Goal: Transaction & Acquisition: Purchase product/service

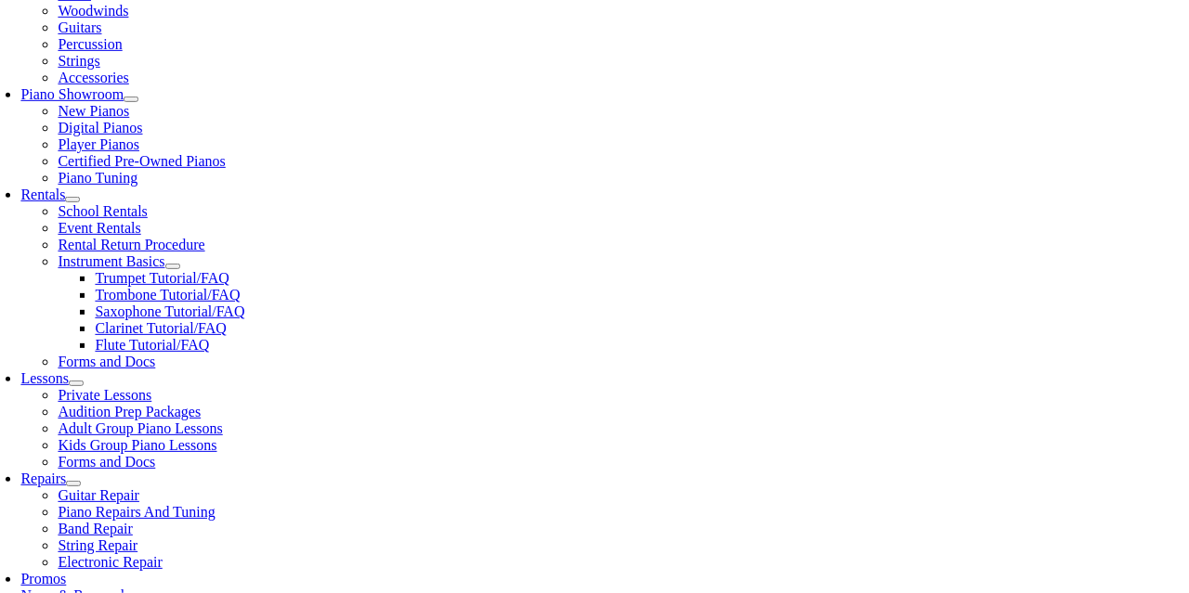
scroll to position [488, 0]
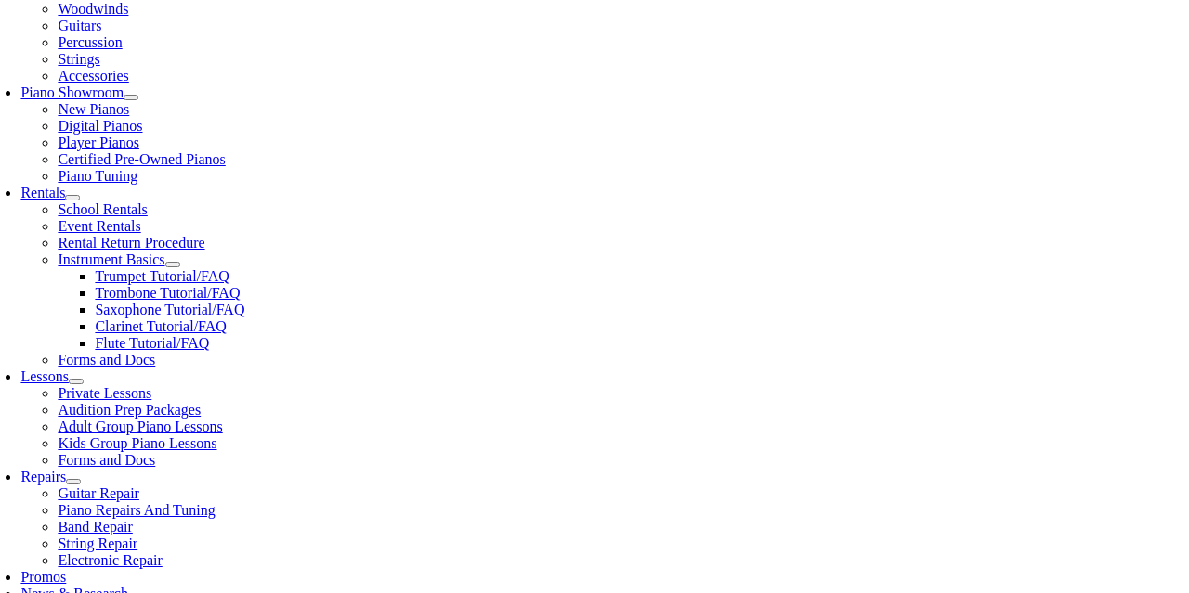
type input "west"
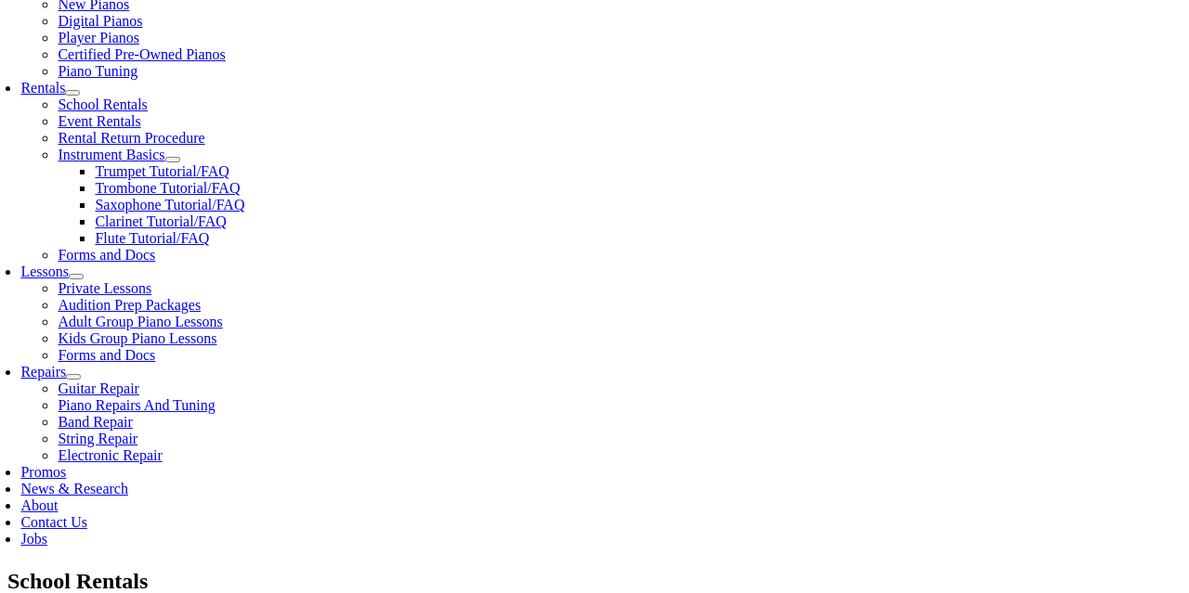
scroll to position [609, 0]
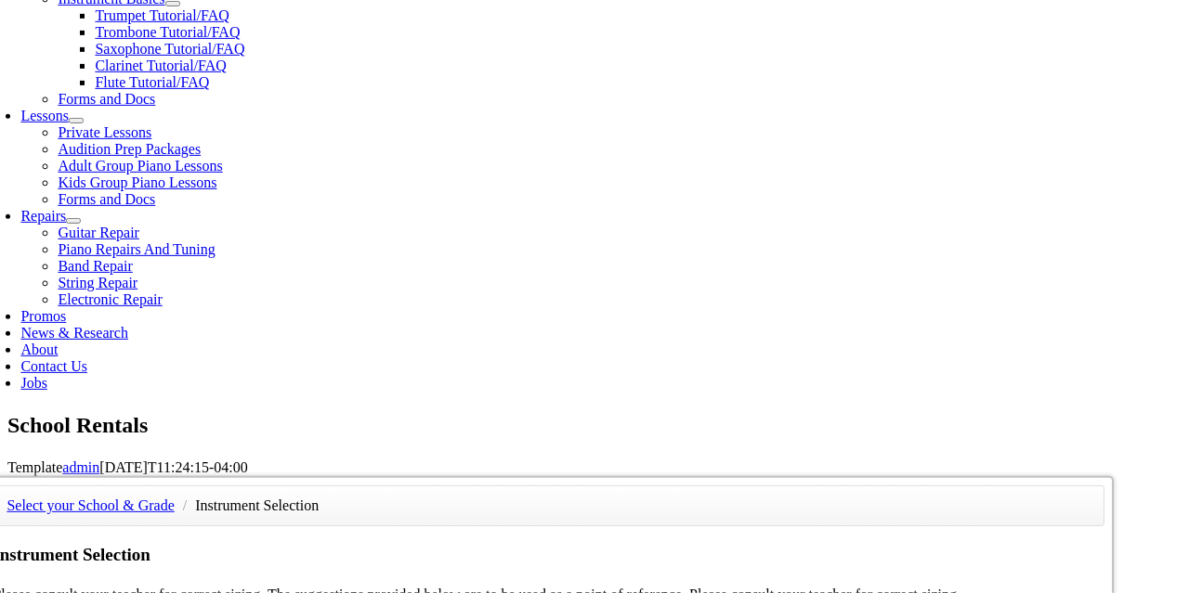
scroll to position [754, 0]
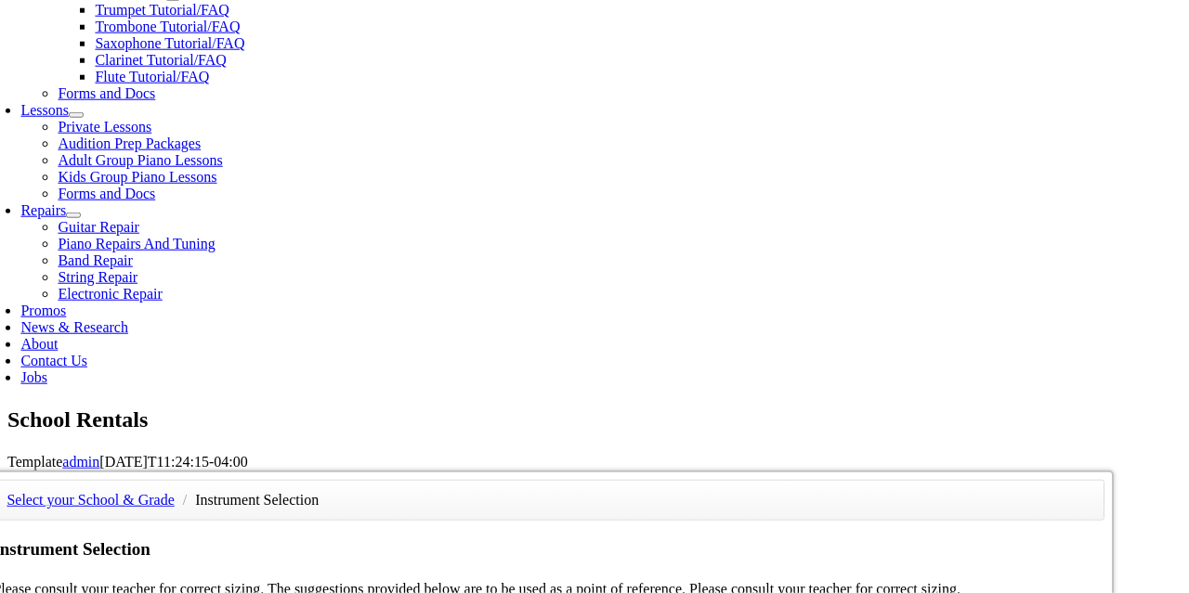
click at [1028, 471] on div "Select your School & Grade / Instrument Selection Instrument Selection Please c…" at bounding box center [548, 471] width 1130 height 0
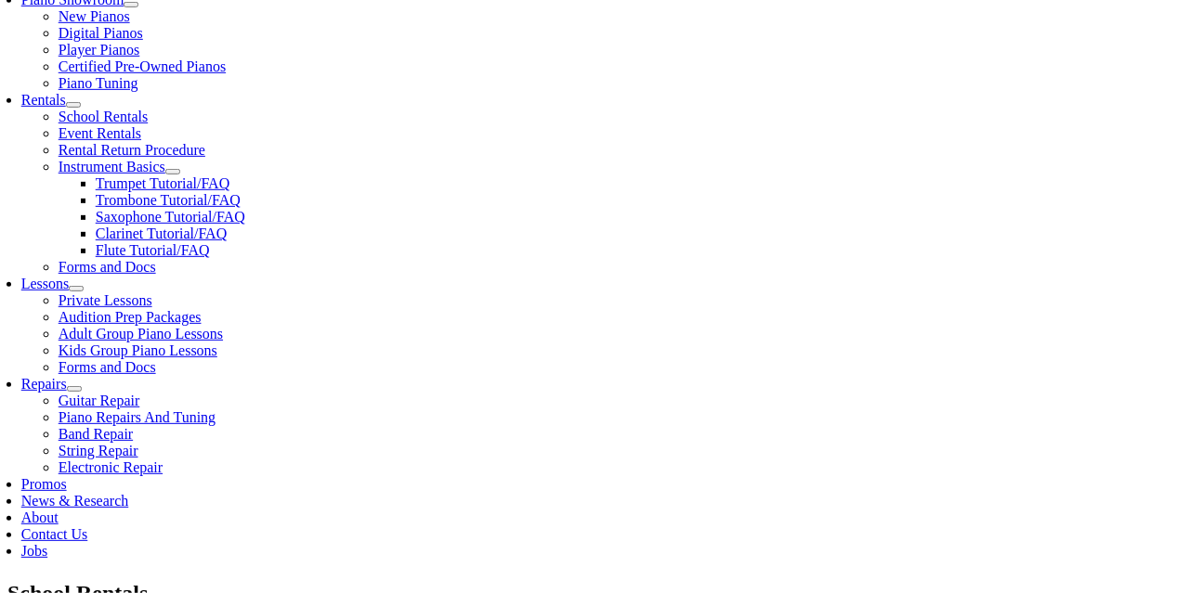
scroll to position [593, 0]
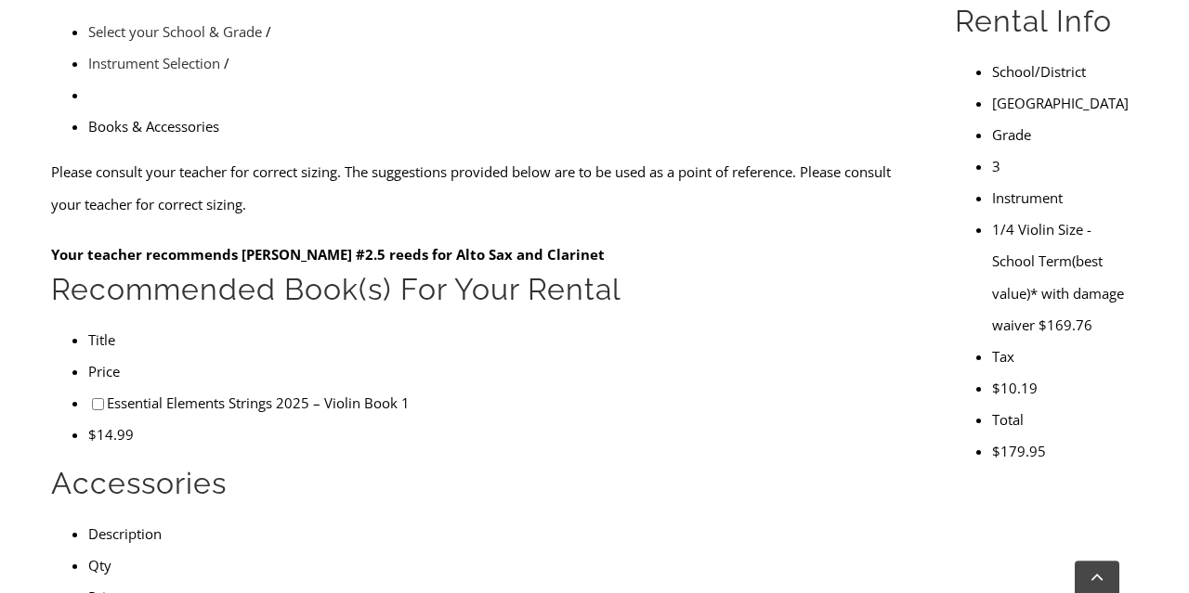
click at [92, 398] on input"] "checkbox" at bounding box center [98, 404] width 12 height 12
checkbox input"] "true"
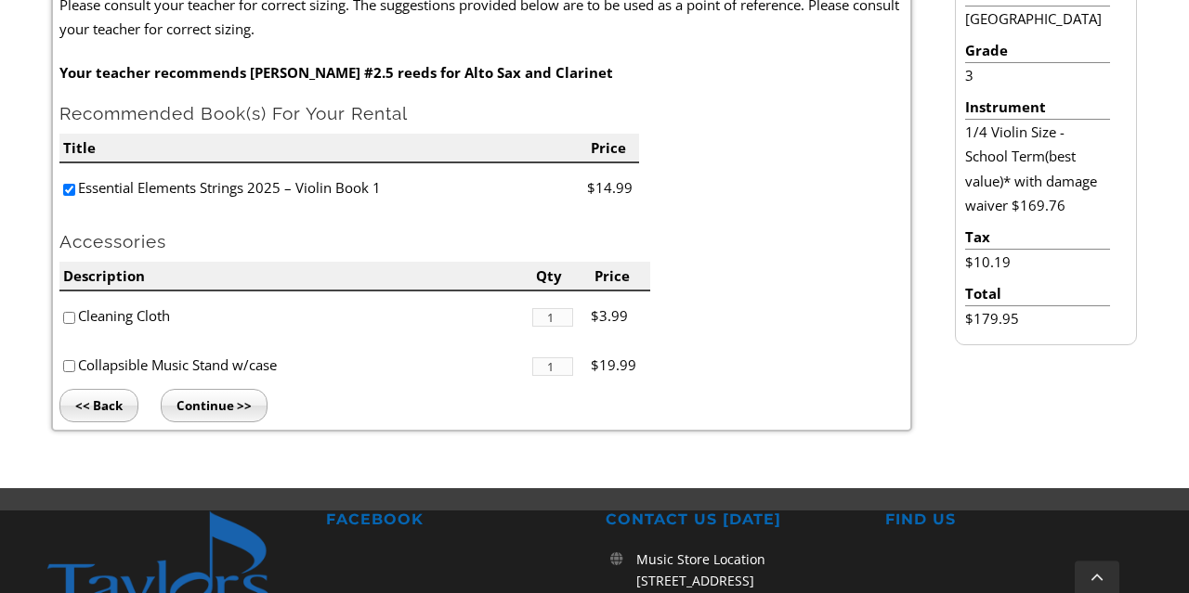
click at [72, 371] on input"] "checkbox" at bounding box center [69, 366] width 12 height 12
checkbox input"] "true"
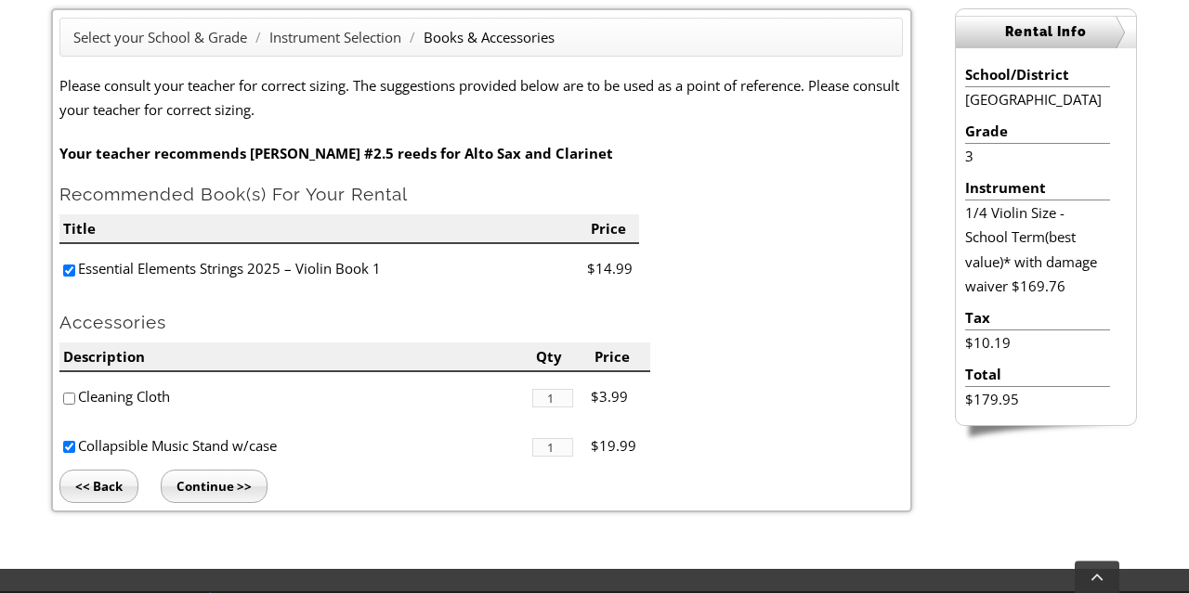
scroll to position [516, 0]
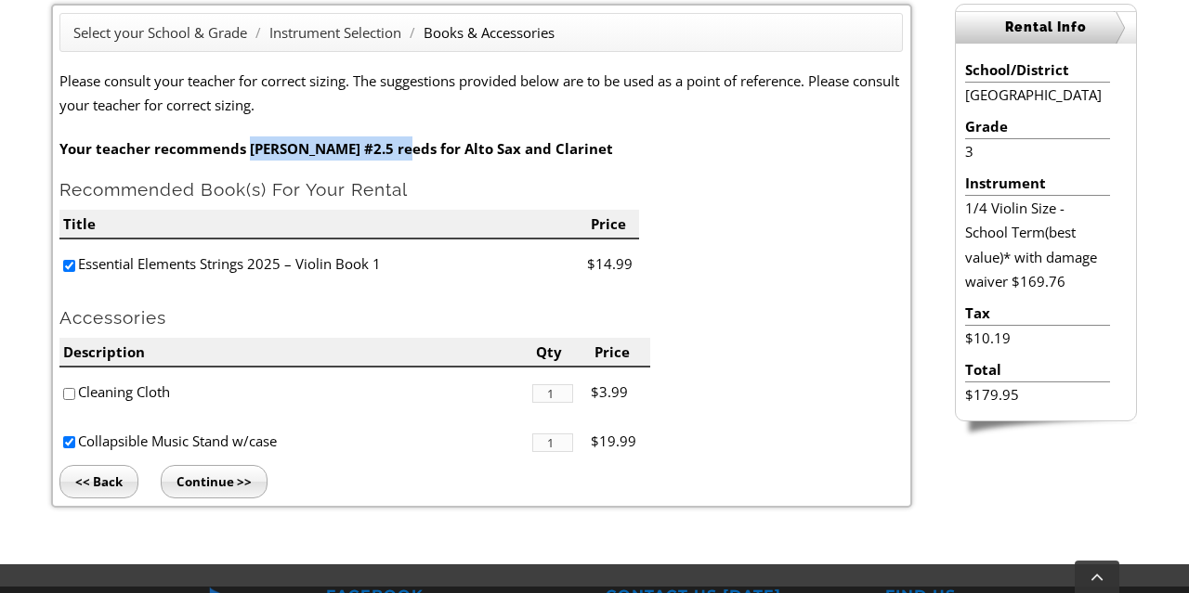
drag, startPoint x: 250, startPoint y: 150, endPoint x: 394, endPoint y: 147, distance: 144.0
click at [394, 147] on strong "Your teacher recommends Rico Royal #2.5 reeds for Alto Sax and Clarinet" at bounding box center [336, 148] width 554 height 19
click at [463, 156] on strong "Your teacher recommends Rico Royal #2.5 reeds for Alto Sax and Clarinet" at bounding box center [336, 148] width 554 height 19
click at [231, 475] on input "Continue >>" at bounding box center [214, 481] width 107 height 33
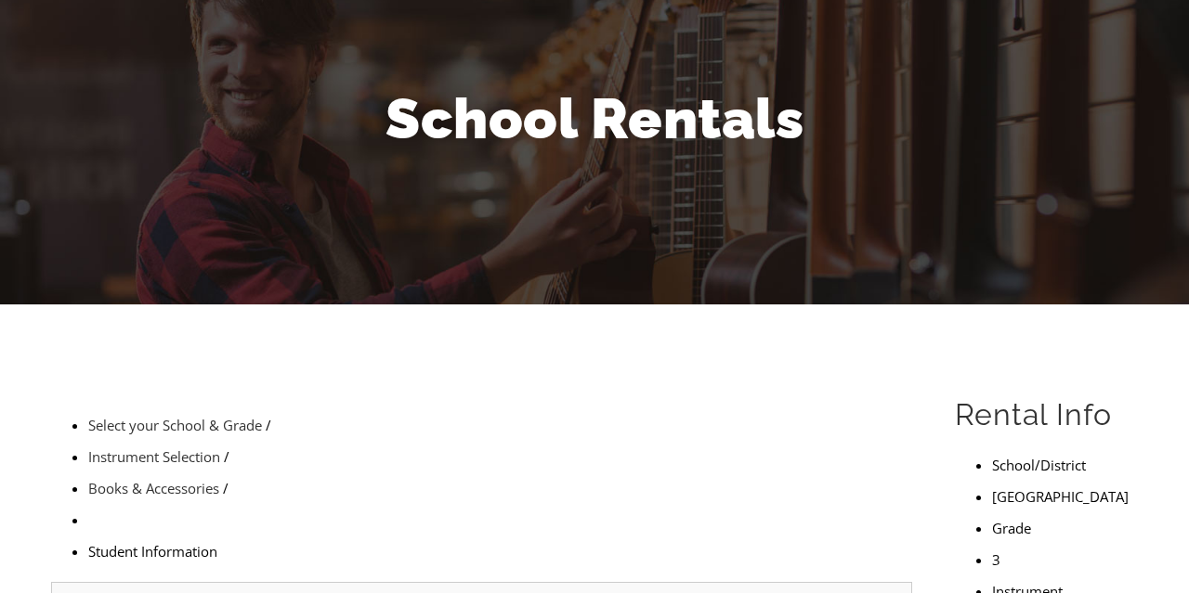
scroll to position [241, 0]
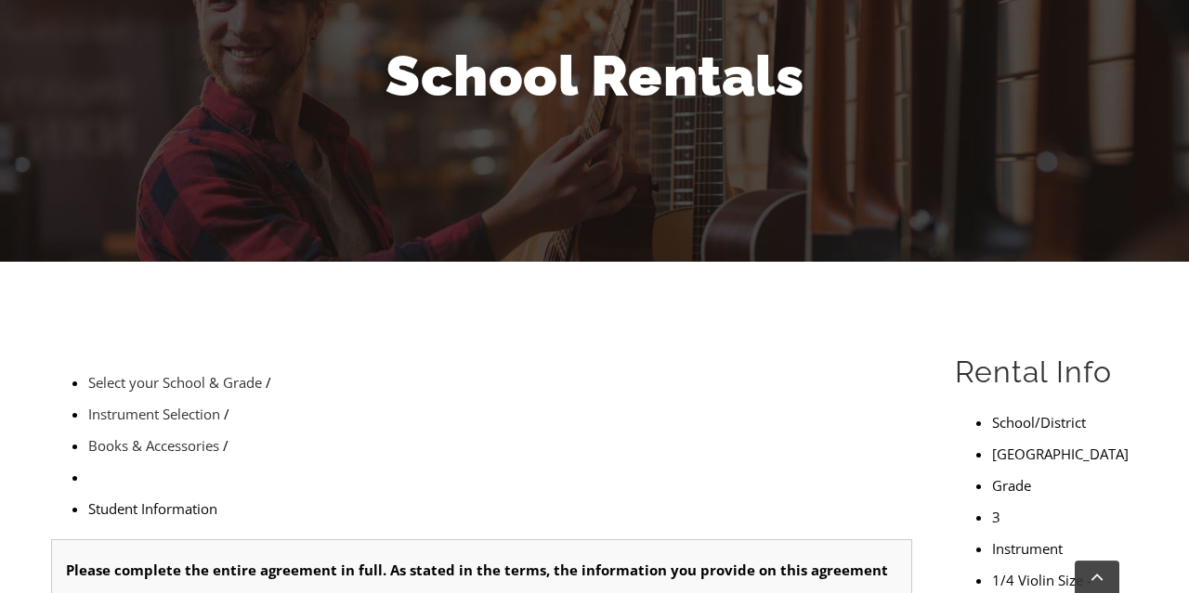
type input "1"
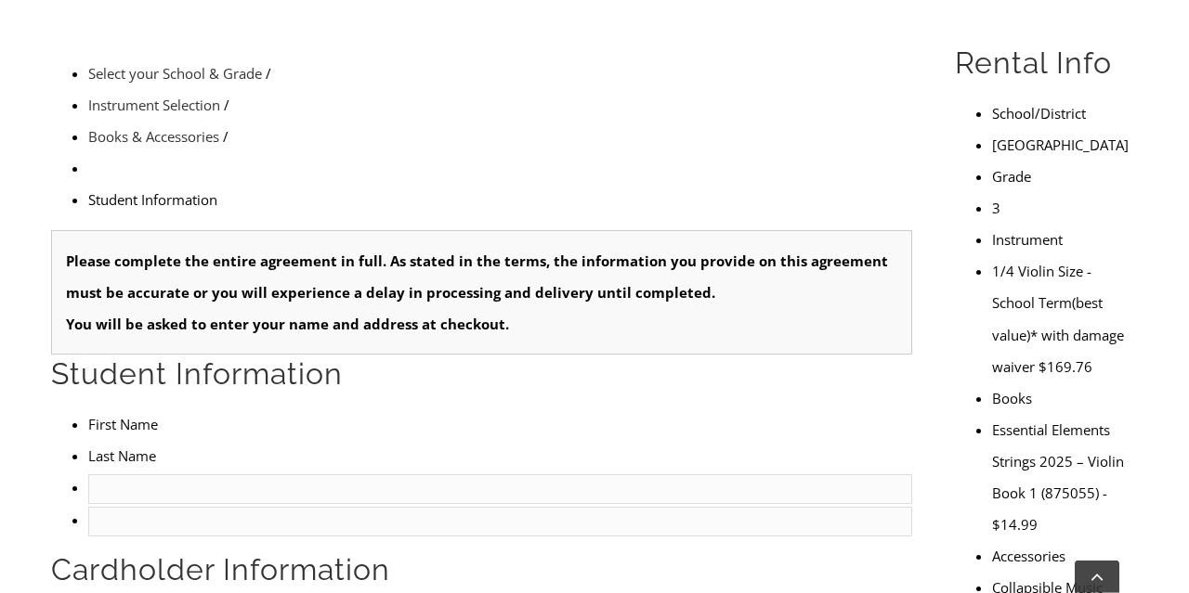
scroll to position [567, 0]
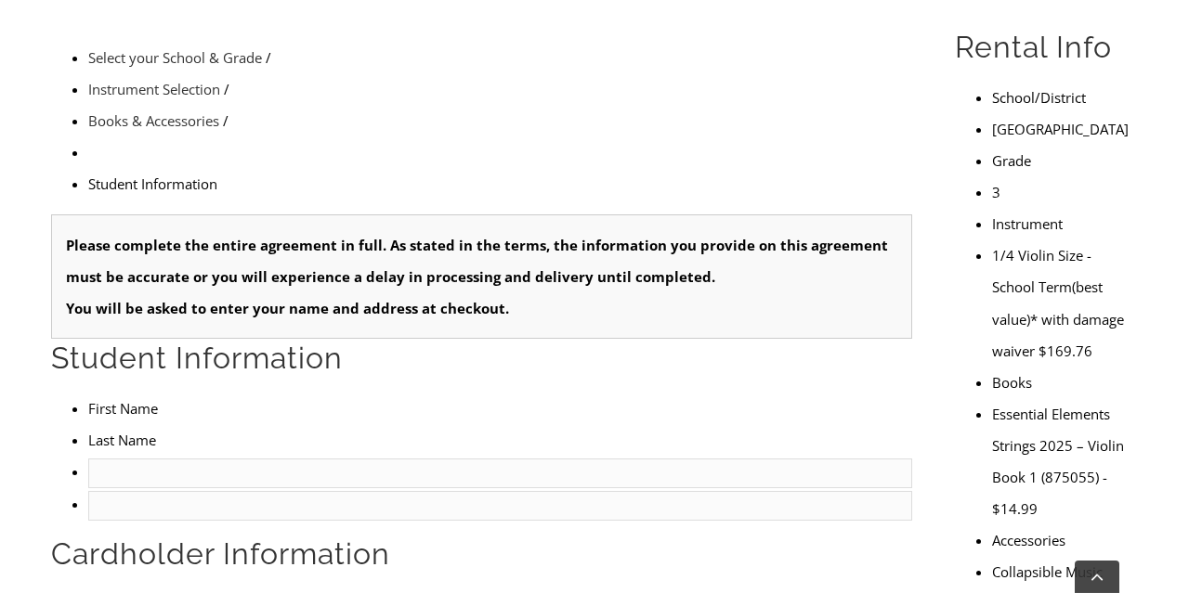
click at [135, 459] on input "text" at bounding box center [500, 474] width 824 height 30
type input "Emma"
type input "Powell"
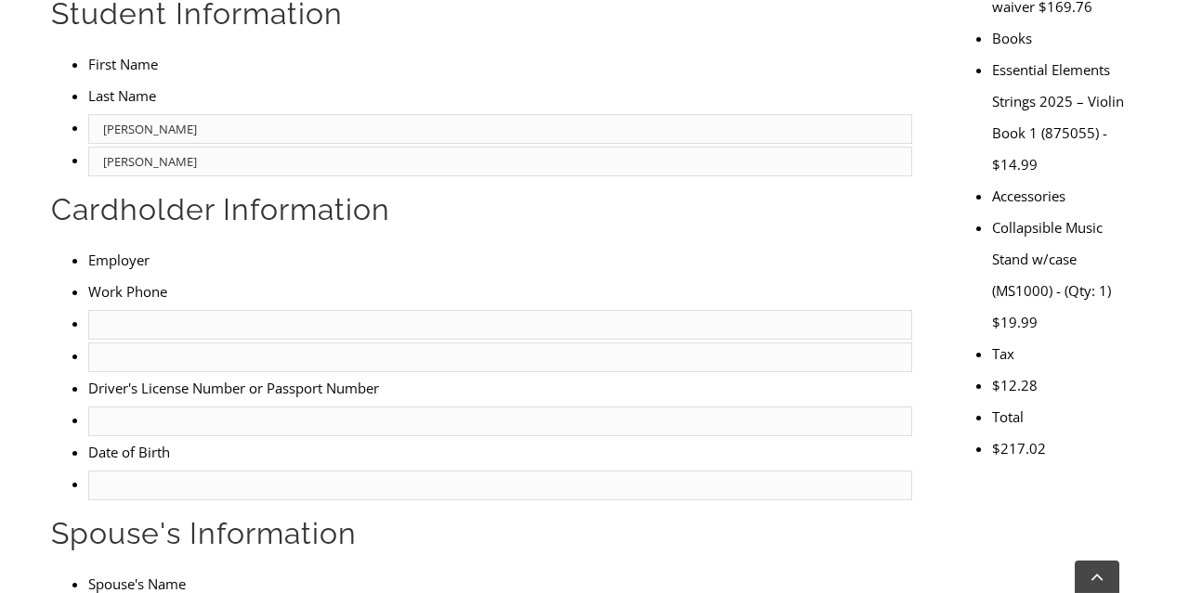
scroll to position [919, 0]
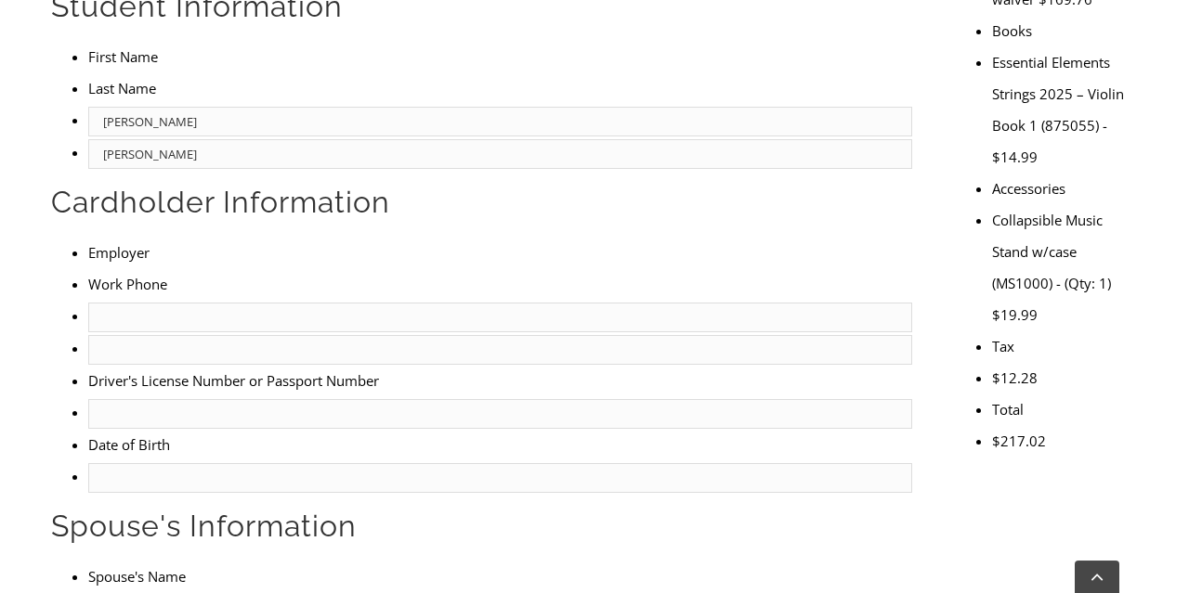
type input "Joe Powell"
type input "610-715-2612"
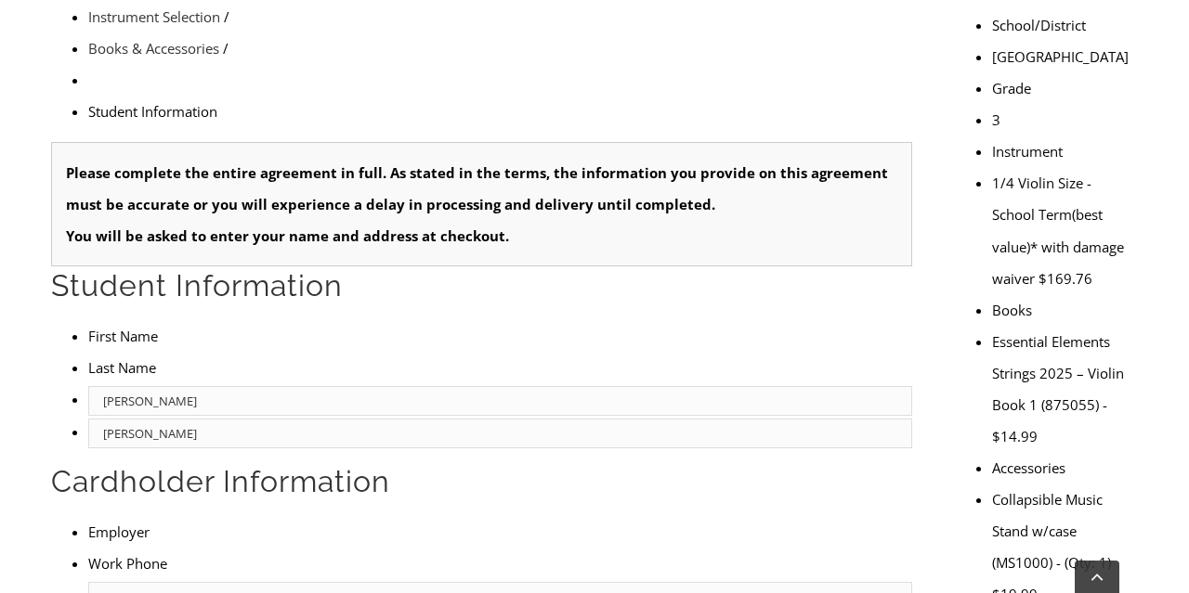
scroll to position [637, 0]
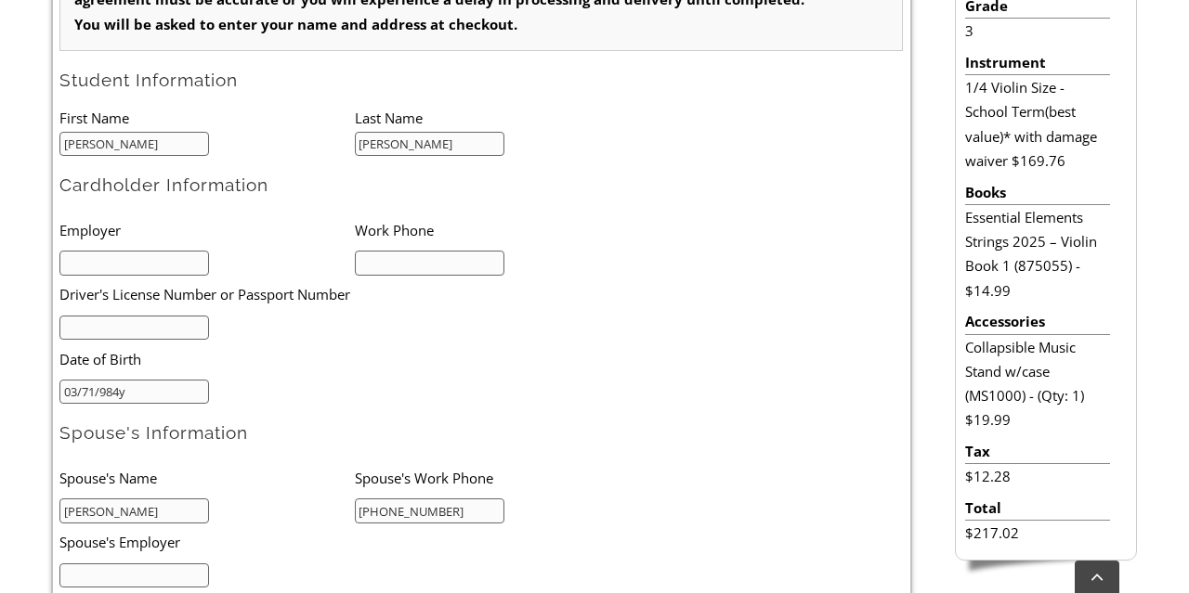
drag, startPoint x: 153, startPoint y: 384, endPoint x: 0, endPoint y: 364, distance: 154.5
click at [59, 380] on input "03/71/984y" at bounding box center [134, 392] width 150 height 25
type input "03/07/1984"
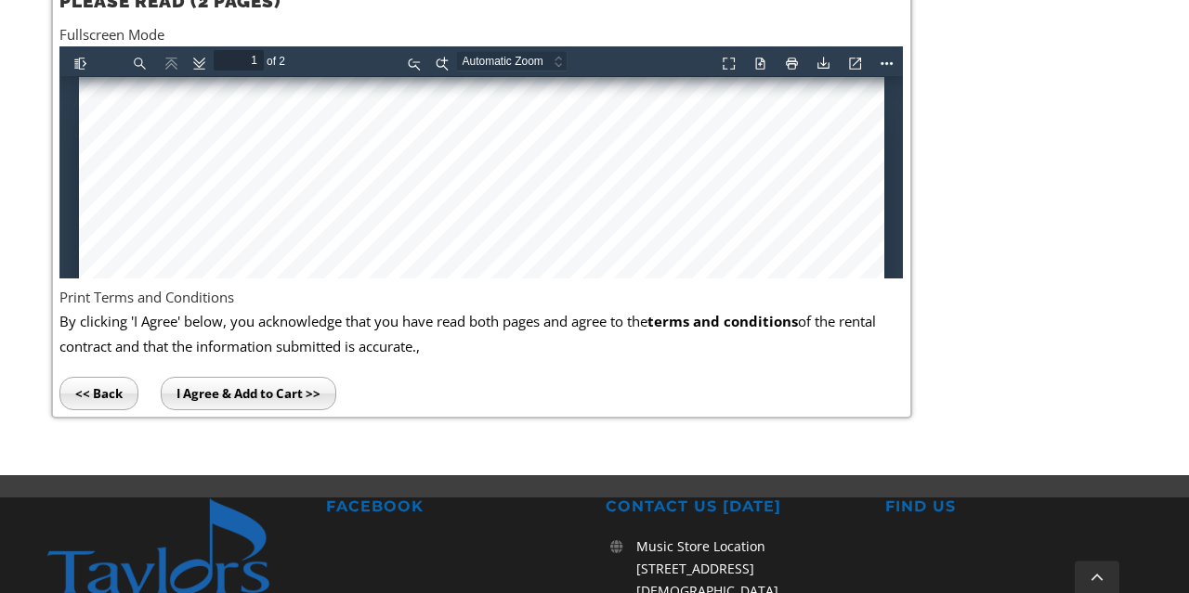
scroll to position [1291, 0]
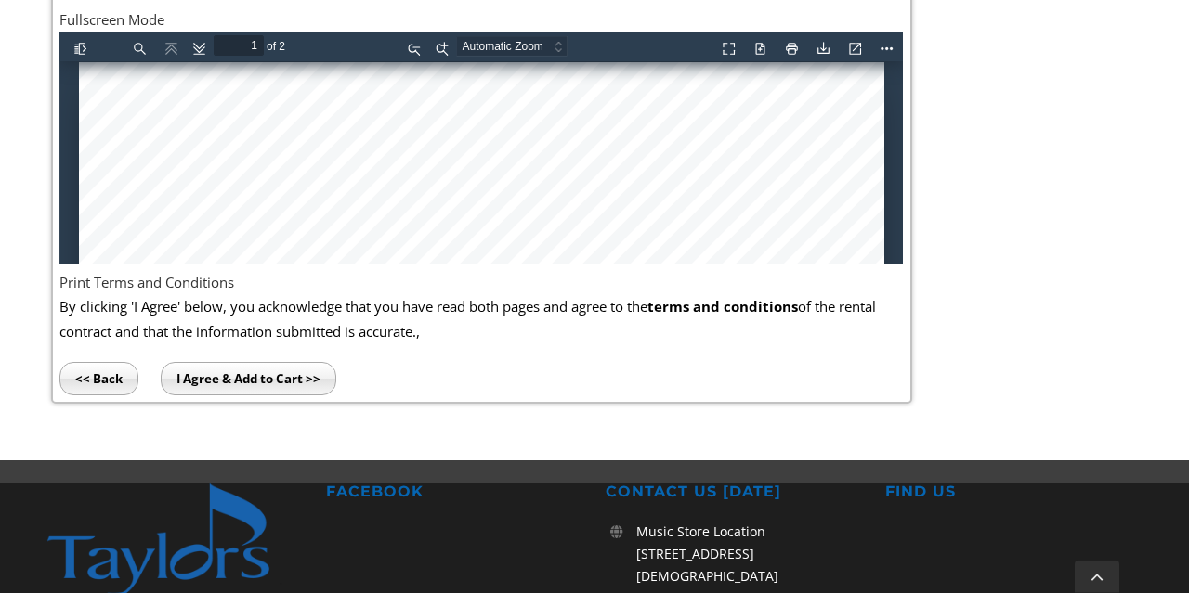
click at [233, 379] on input "I Agree & Add to Cart >>" at bounding box center [249, 378] width 176 height 33
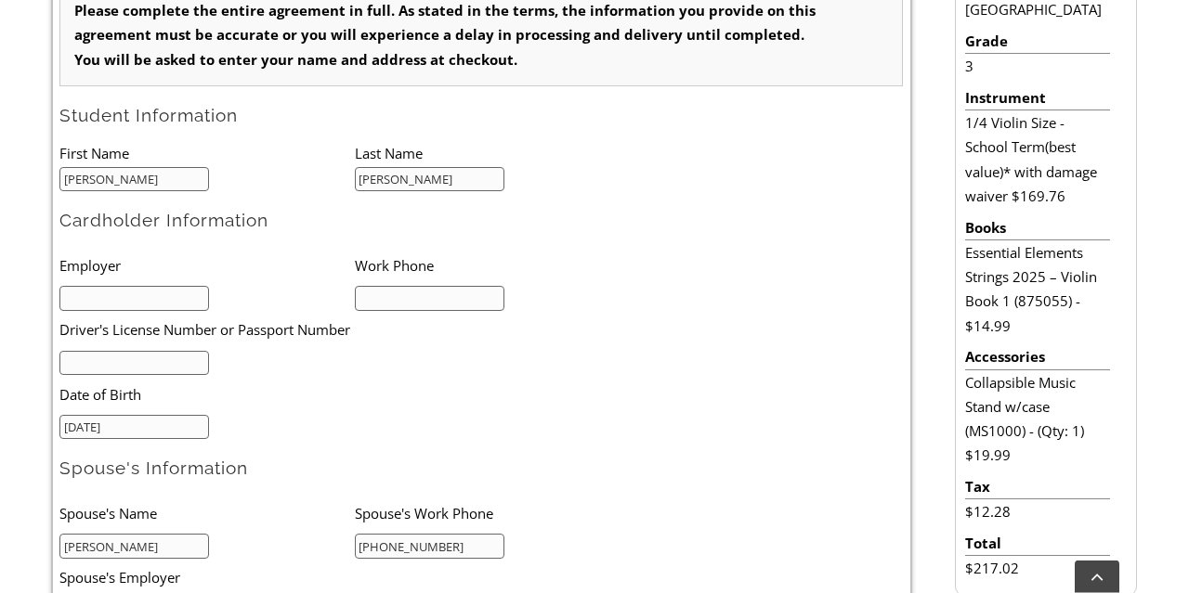
scroll to position [645, 0]
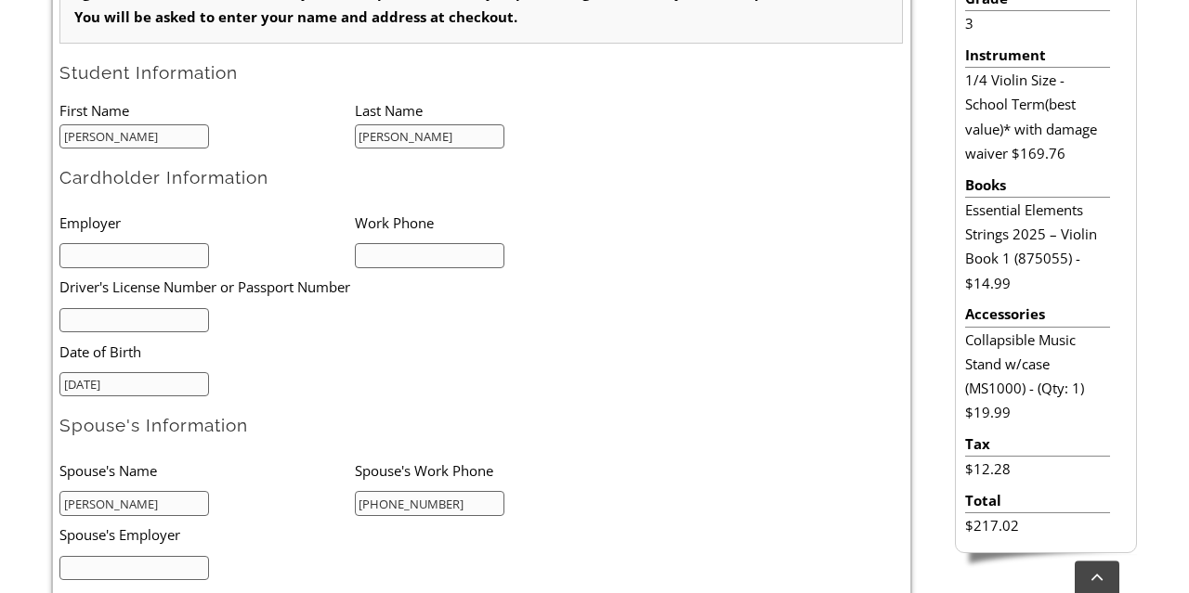
click at [177, 254] on input "text" at bounding box center [134, 255] width 150 height 25
type input "P"
type input "U of Penn"
type input "610-312-1586"
click at [111, 330] on input "text" at bounding box center [134, 320] width 150 height 25
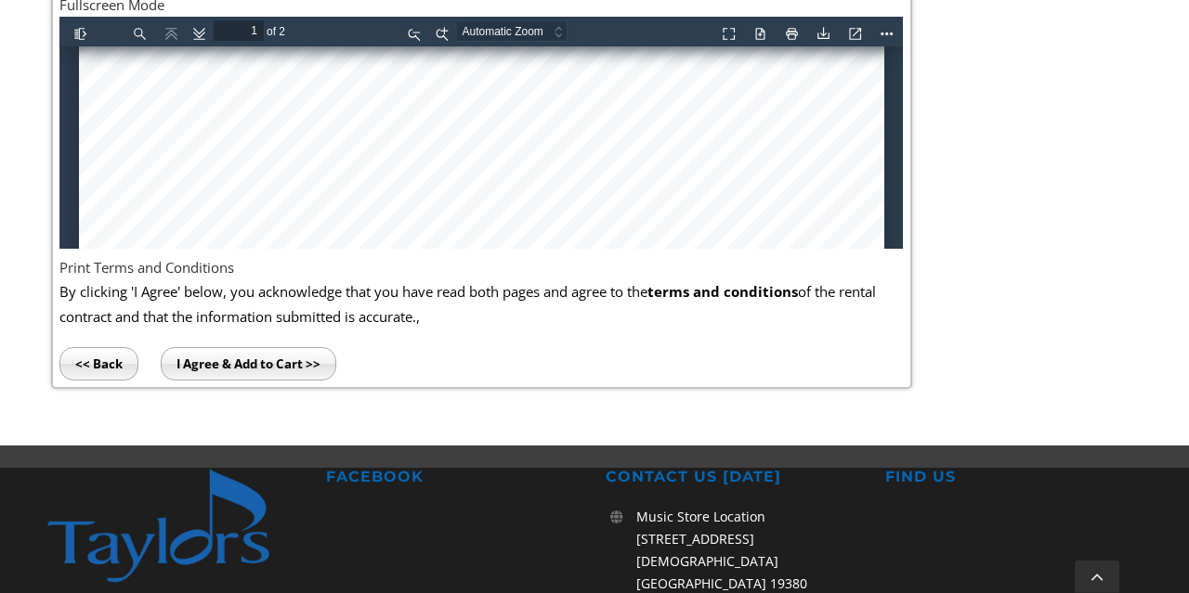
scroll to position [1313, 0]
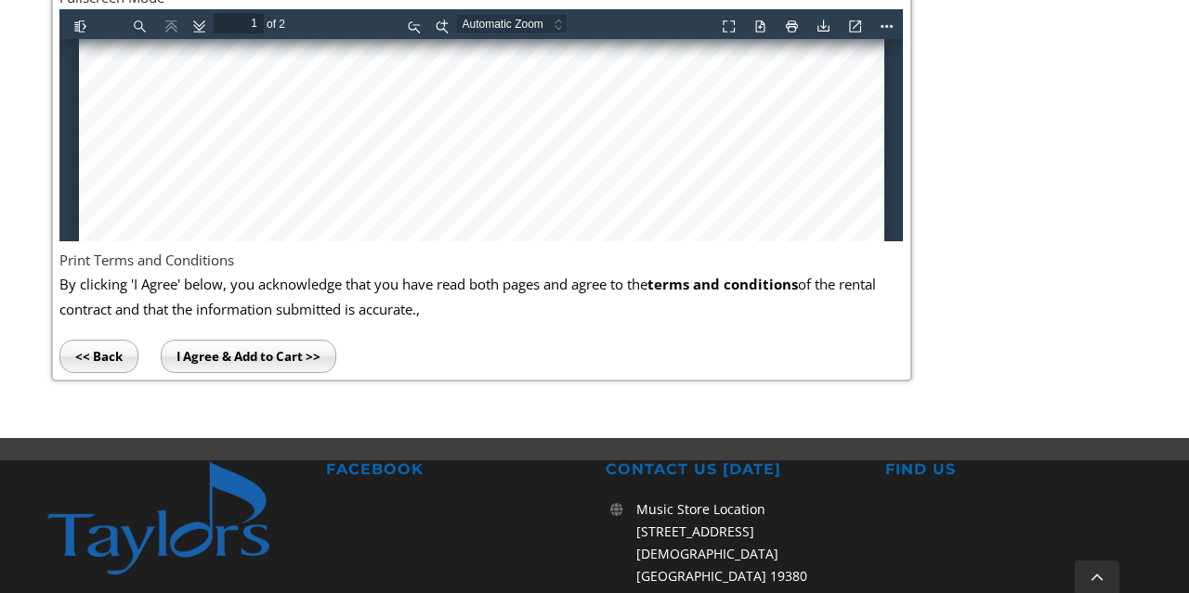
type input "29631207"
drag, startPoint x: 831, startPoint y: 169, endPoint x: 830, endPoint y: 212, distance: 42.7
click at [830, 212] on div at bounding box center [481, 355] width 805 height 1327
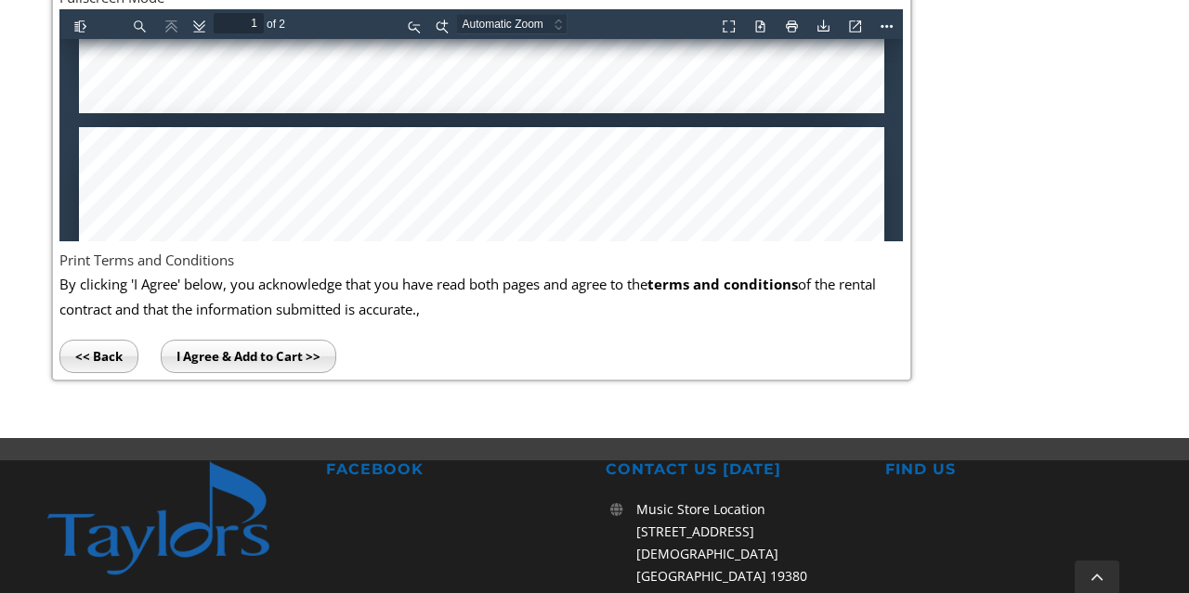
type input "2"
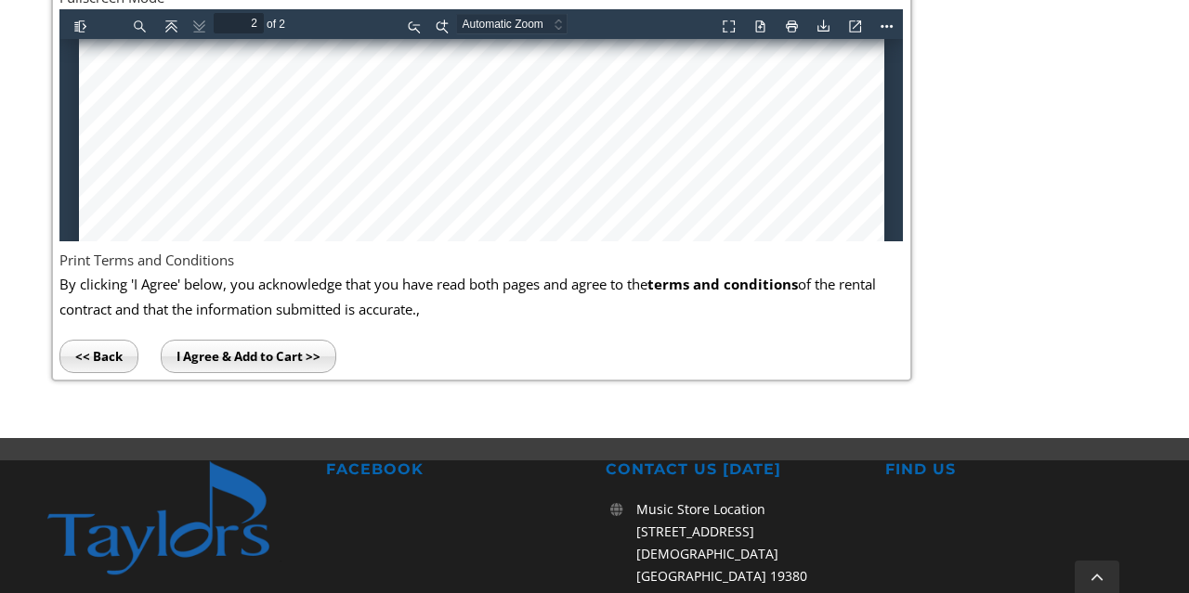
scroll to position [2481, 0]
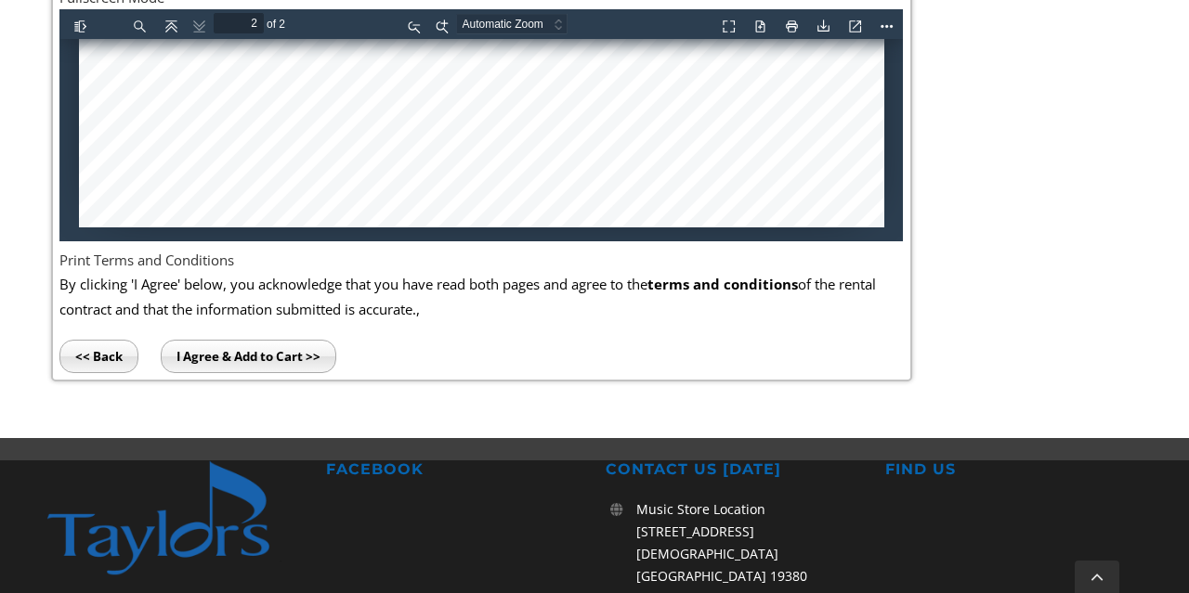
click at [216, 354] on input "I Agree & Add to Cart >>" at bounding box center [249, 356] width 176 height 33
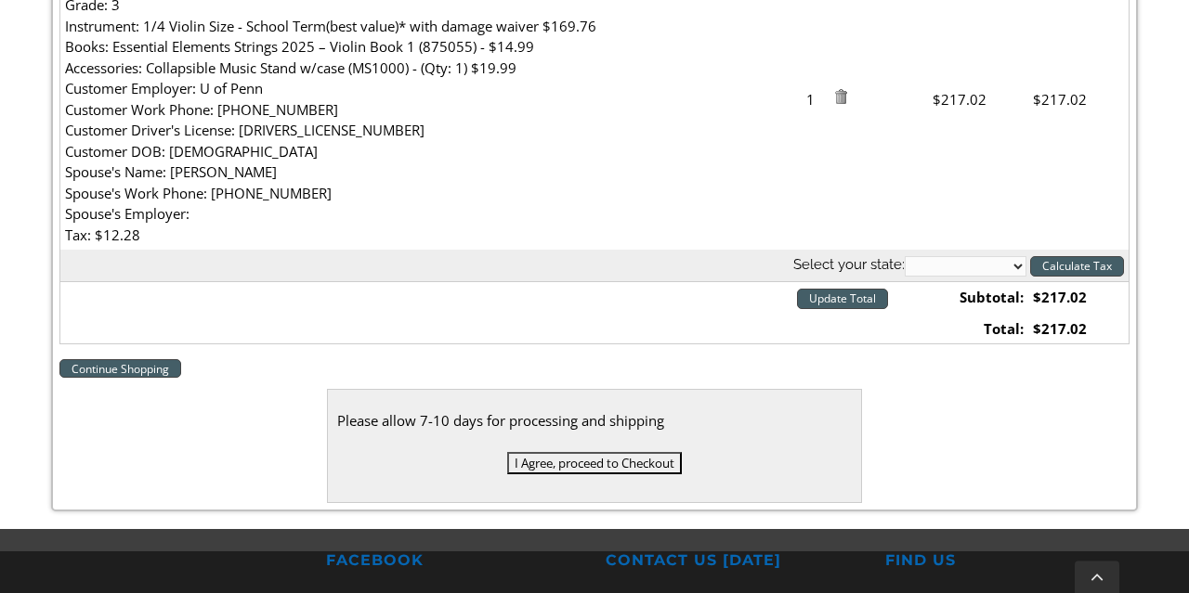
scroll to position [693, 0]
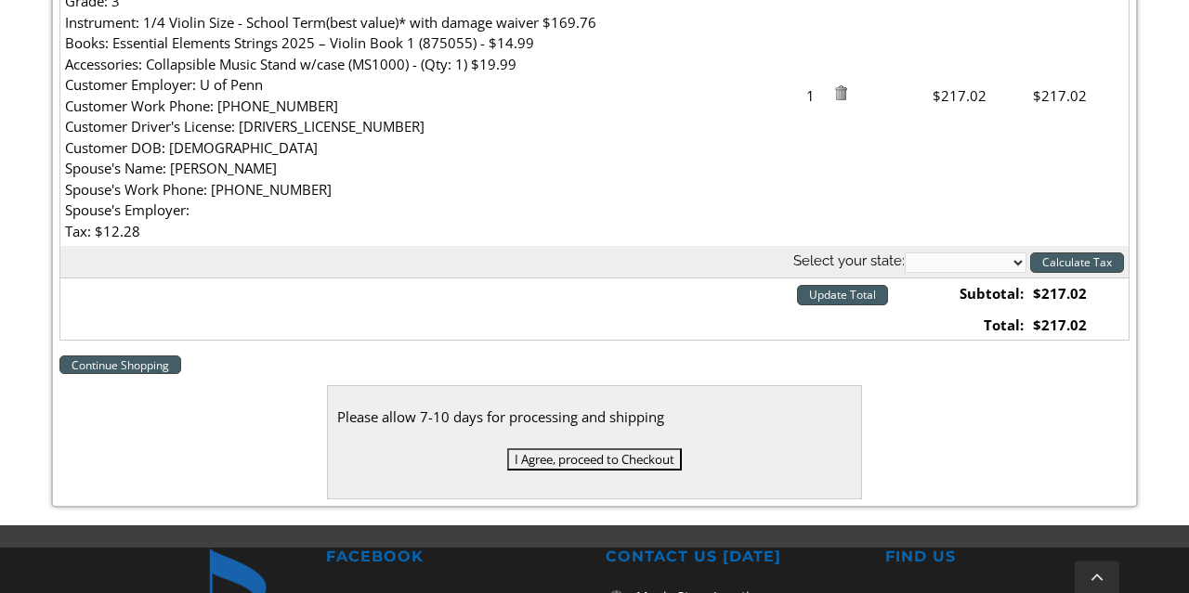
click at [606, 457] on input "I Agree, proceed to Checkout" at bounding box center [594, 460] width 175 height 22
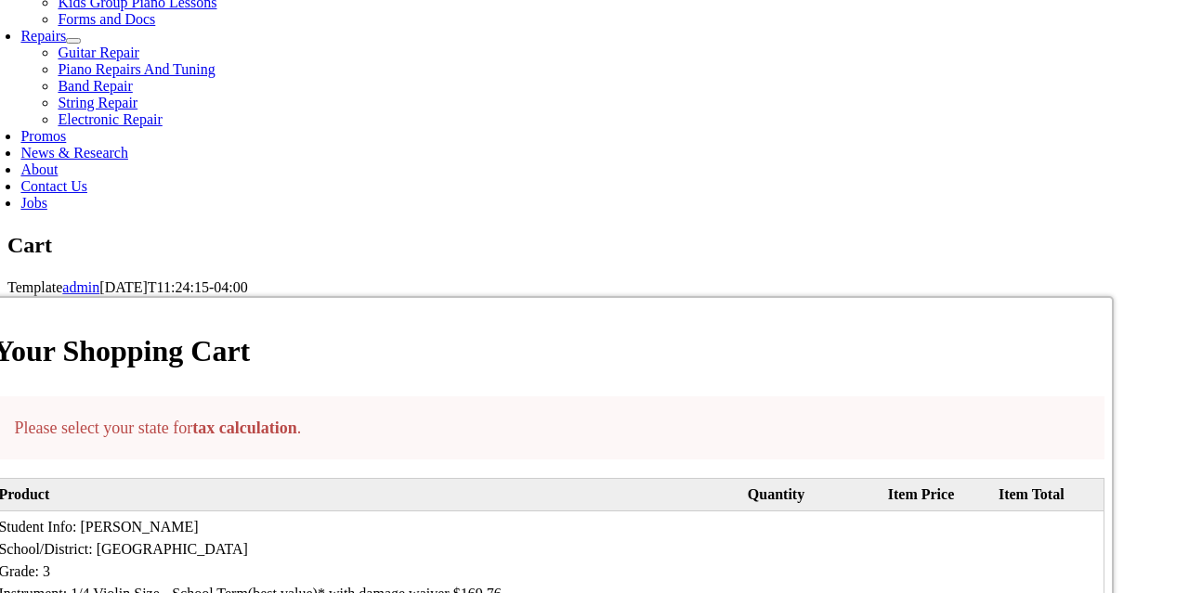
scroll to position [931, 0]
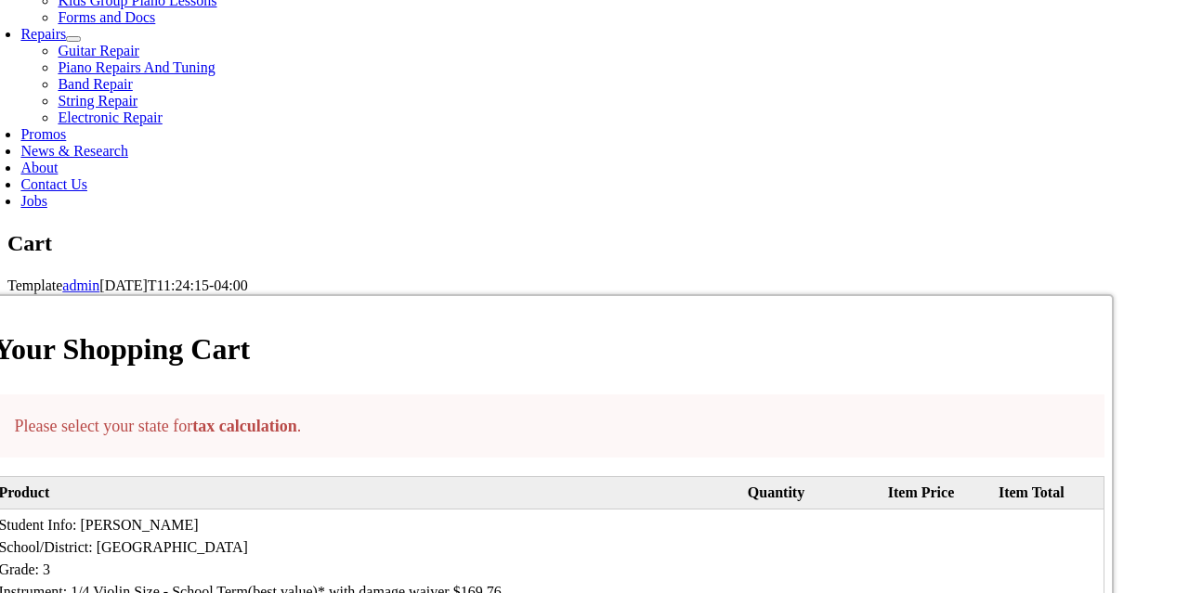
select select "PA"
click option "[US_STATE]" at bounding box center [0, 0] width 0 height 0
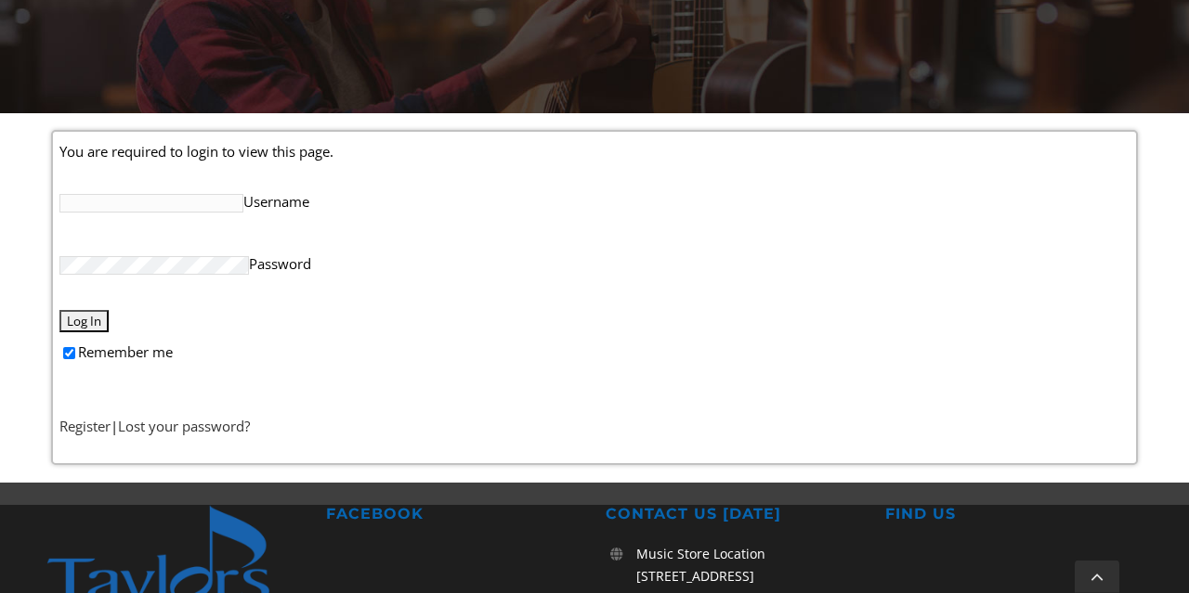
scroll to position [394, 0]
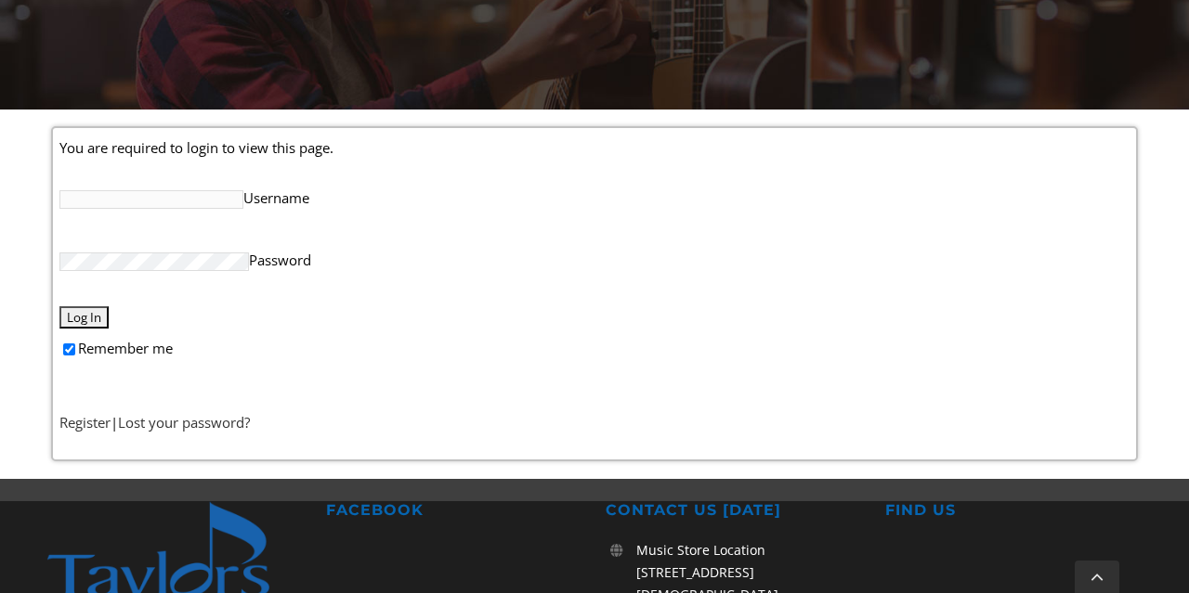
click at [164, 199] on input "Username" at bounding box center [151, 199] width 184 height 19
type input "jfox526"
click at [59, 306] on input "Log In" at bounding box center [83, 317] width 49 height 22
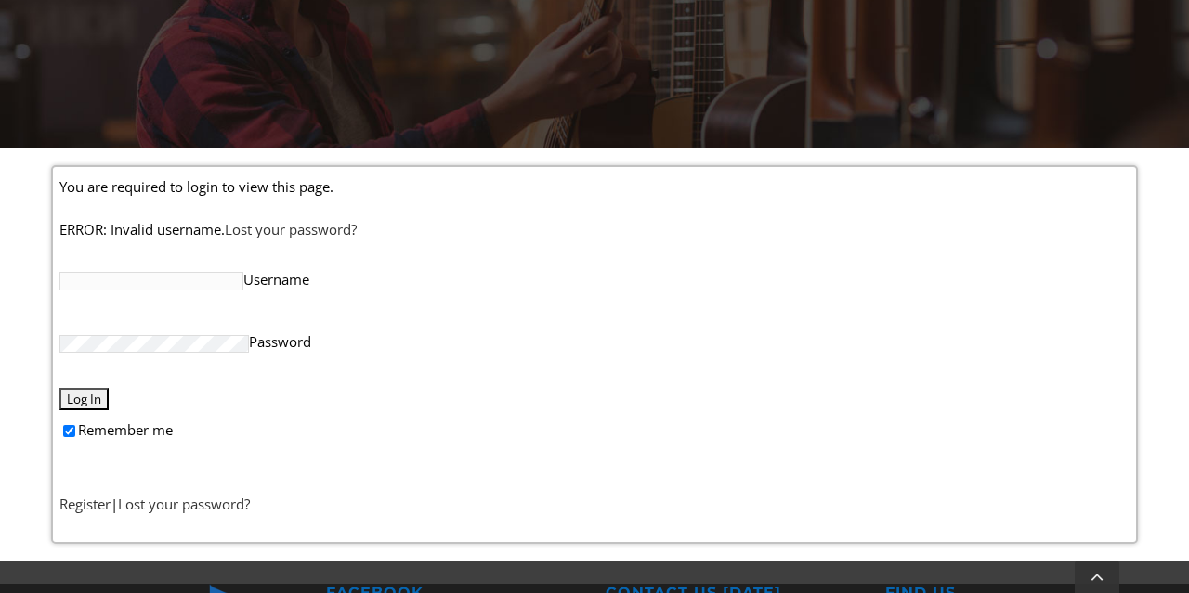
scroll to position [444, 0]
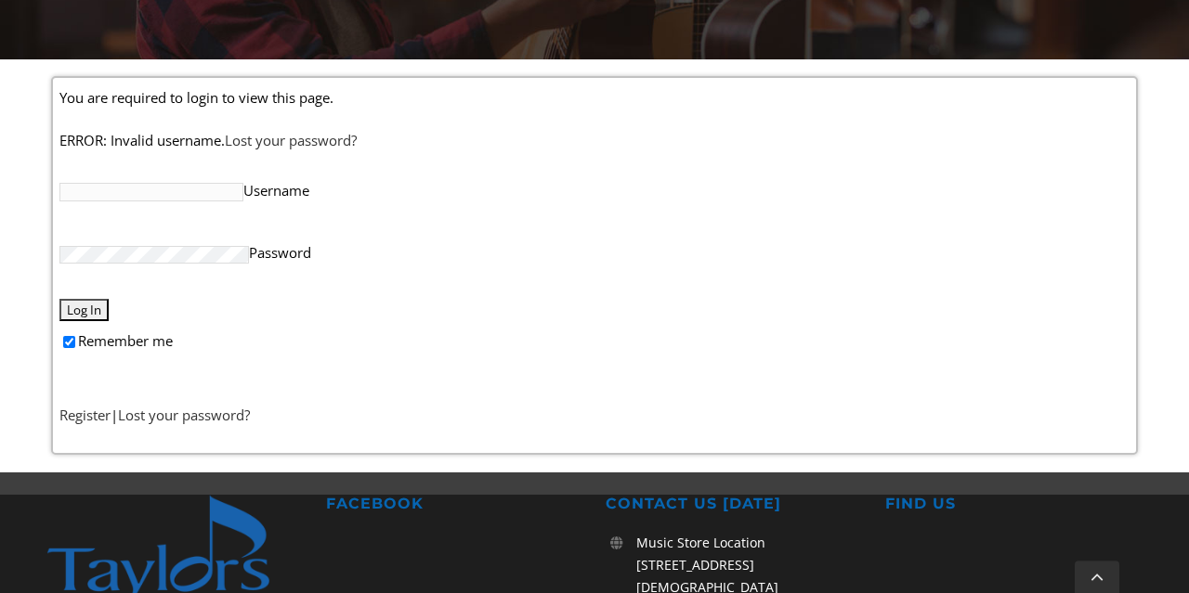
click at [122, 200] on input "Username" at bounding box center [151, 192] width 184 height 19
type input "jfox526"
click at [81, 300] on input "Log In" at bounding box center [83, 310] width 49 height 22
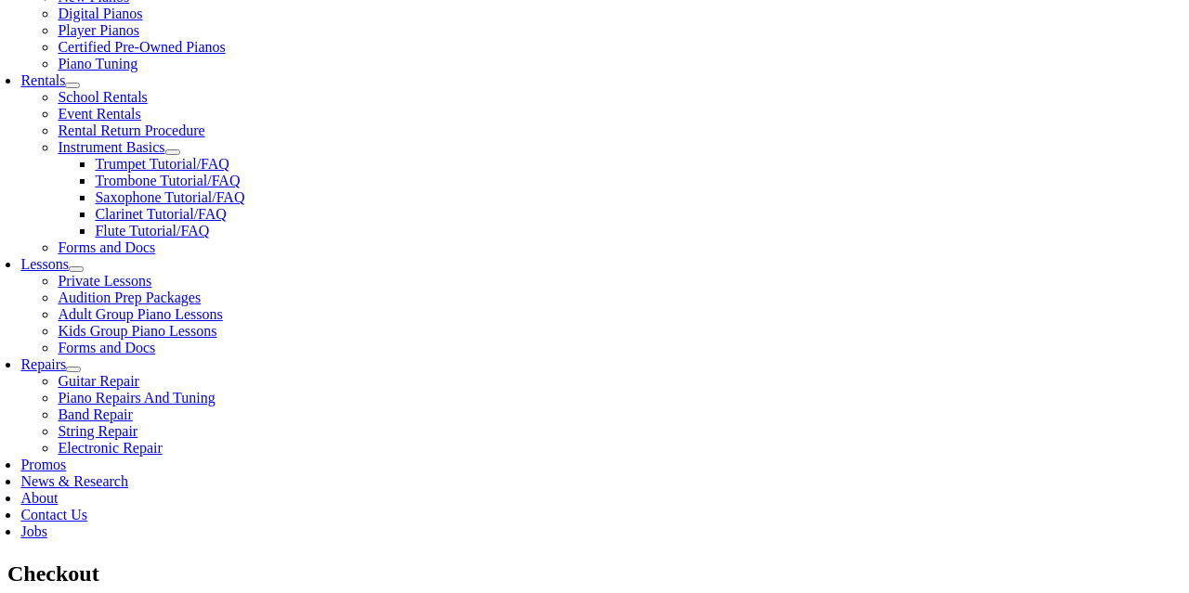
scroll to position [630, 0]
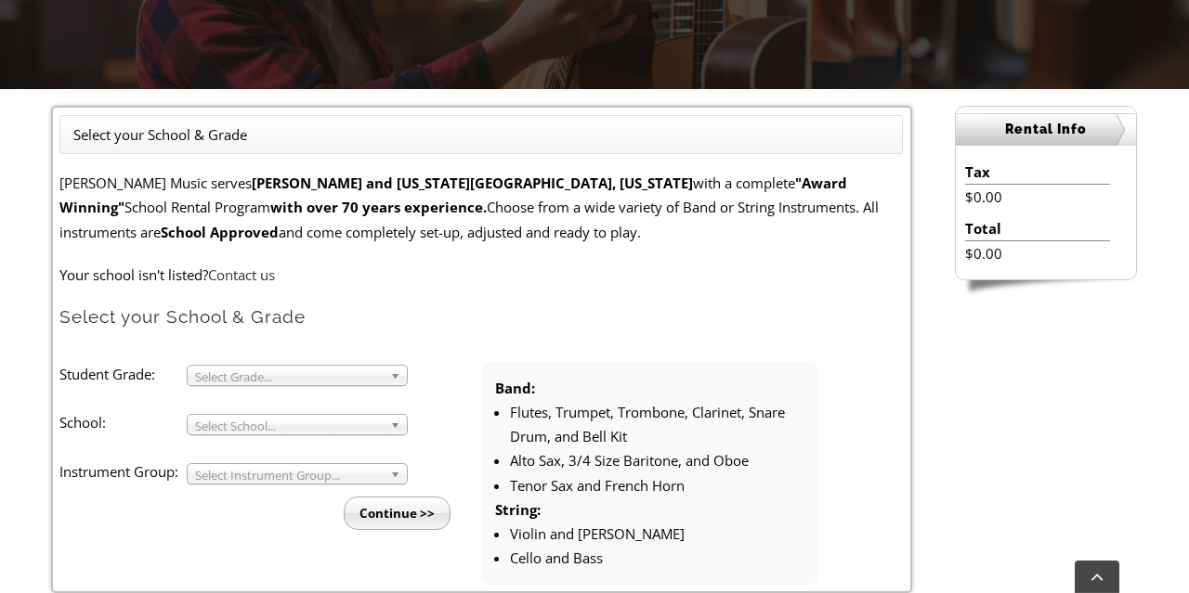
scroll to position [561, 0]
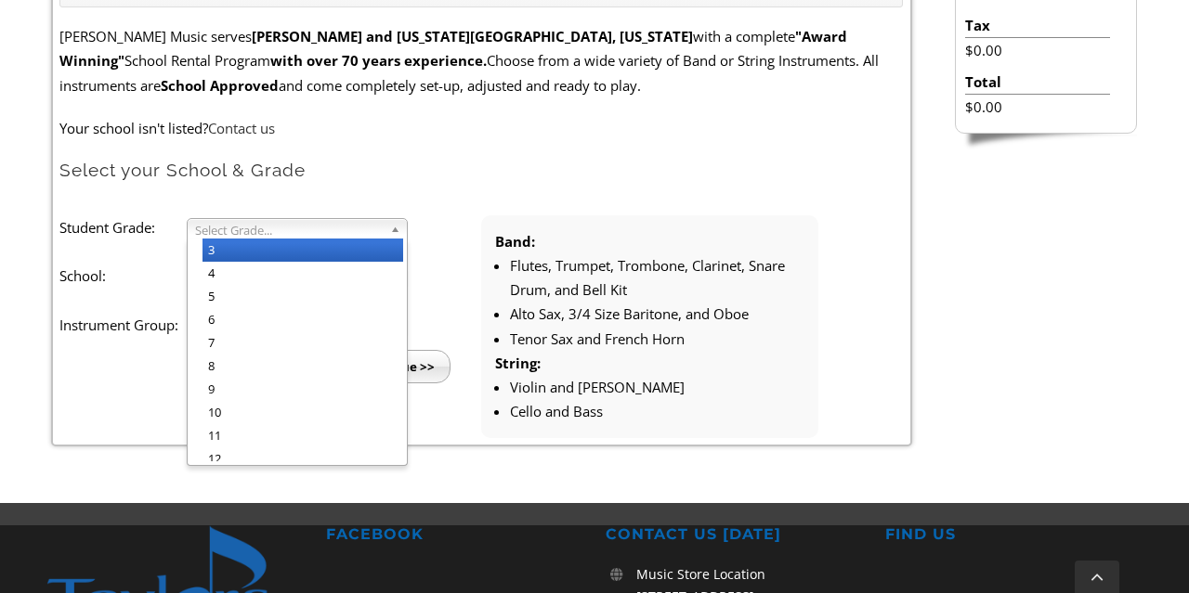
click at [286, 233] on span "Select Grade..." at bounding box center [289, 230] width 188 height 22
click at [241, 253] on li "3" at bounding box center [302, 250] width 201 height 23
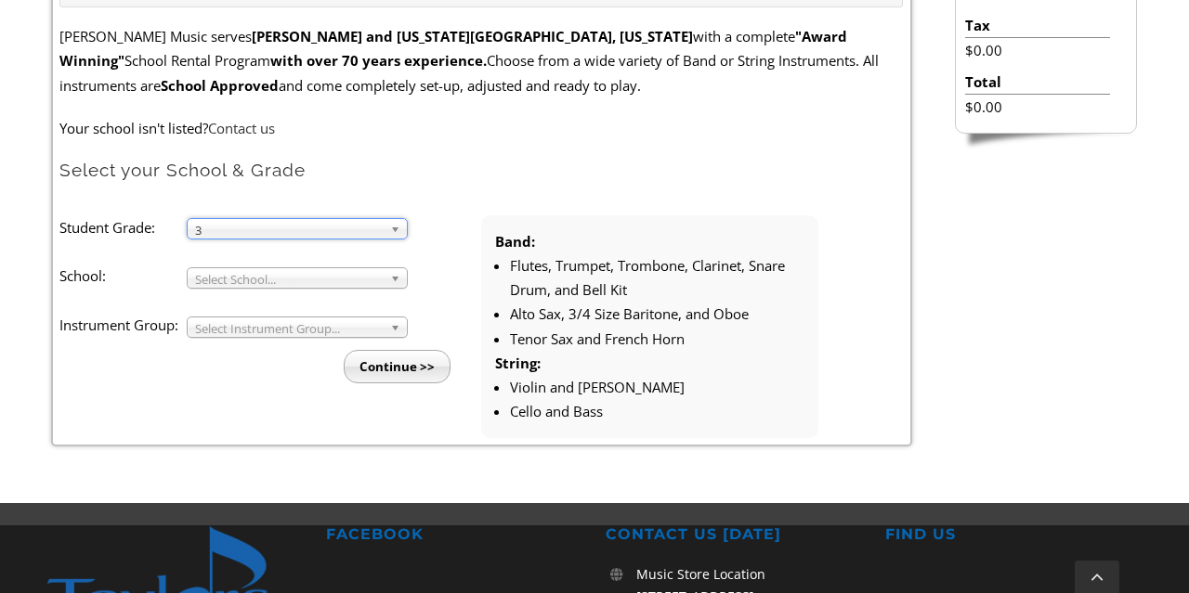
click at [250, 277] on span "Select School..." at bounding box center [289, 279] width 188 height 22
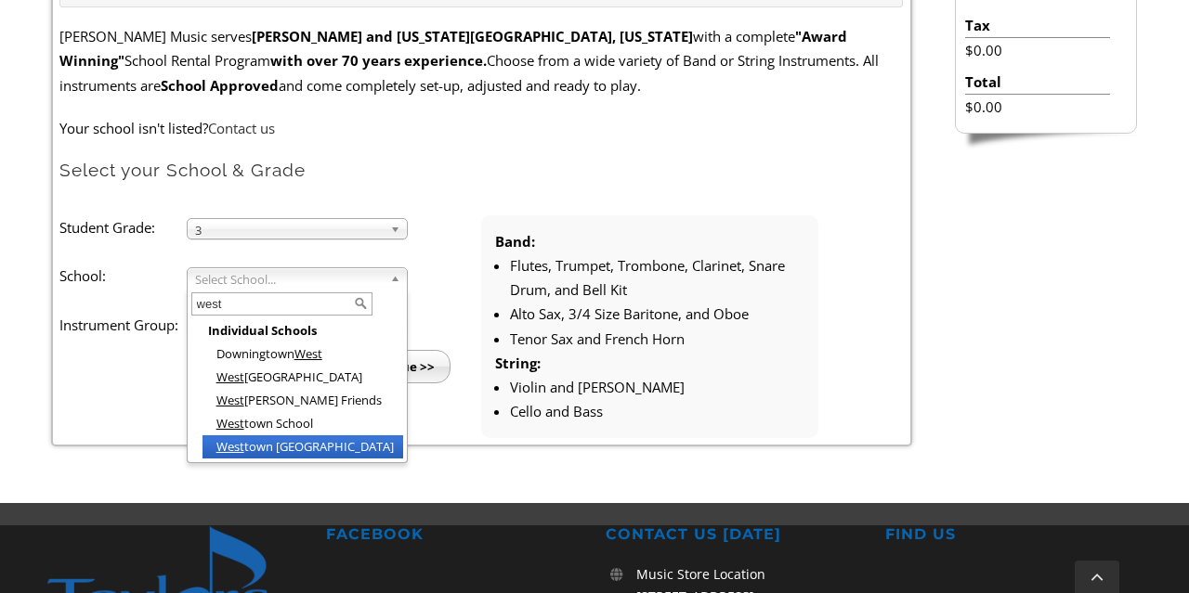
type input "west"
click at [264, 450] on li "West town Thornbury Elementary" at bounding box center [302, 447] width 201 height 23
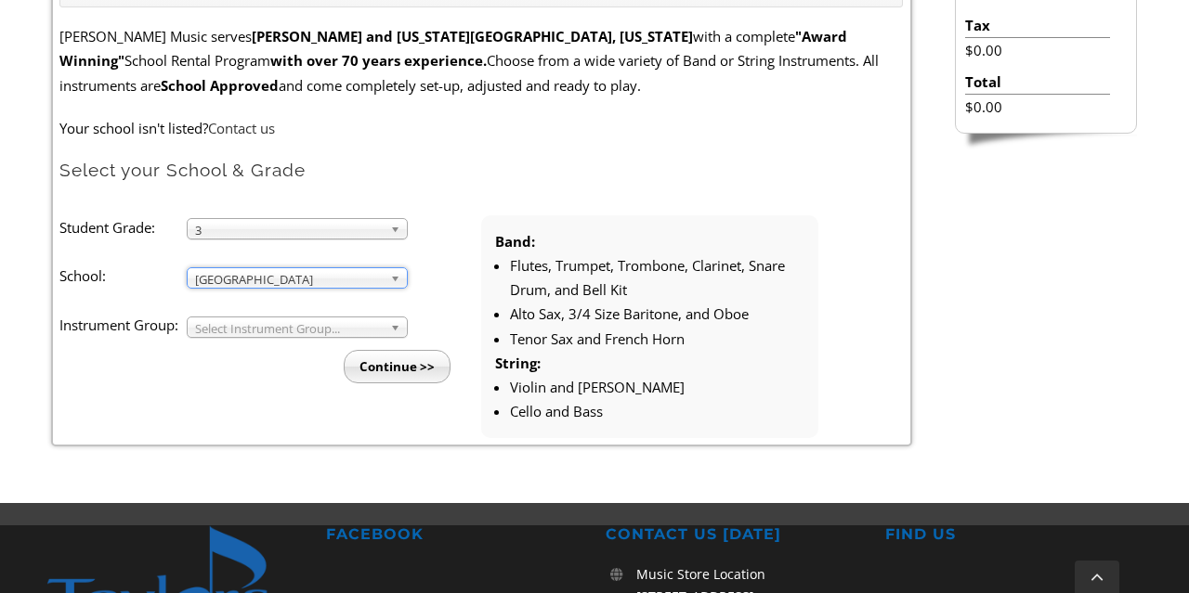
click at [231, 331] on span "Select Instrument Group..." at bounding box center [289, 329] width 188 height 22
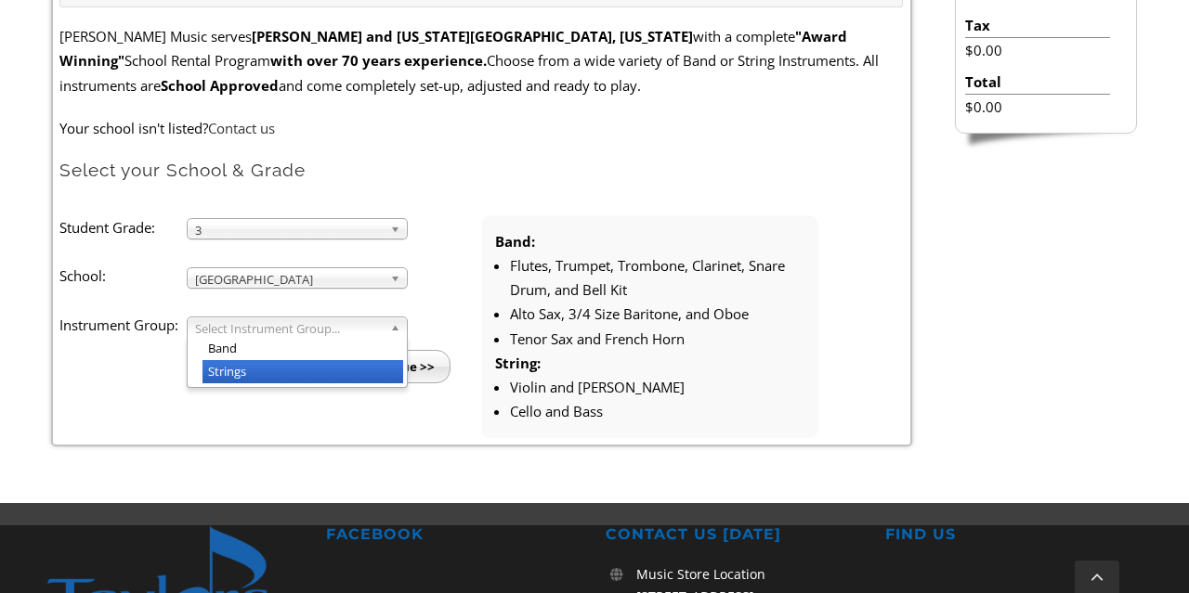
click at [244, 367] on li "Strings" at bounding box center [302, 371] width 201 height 23
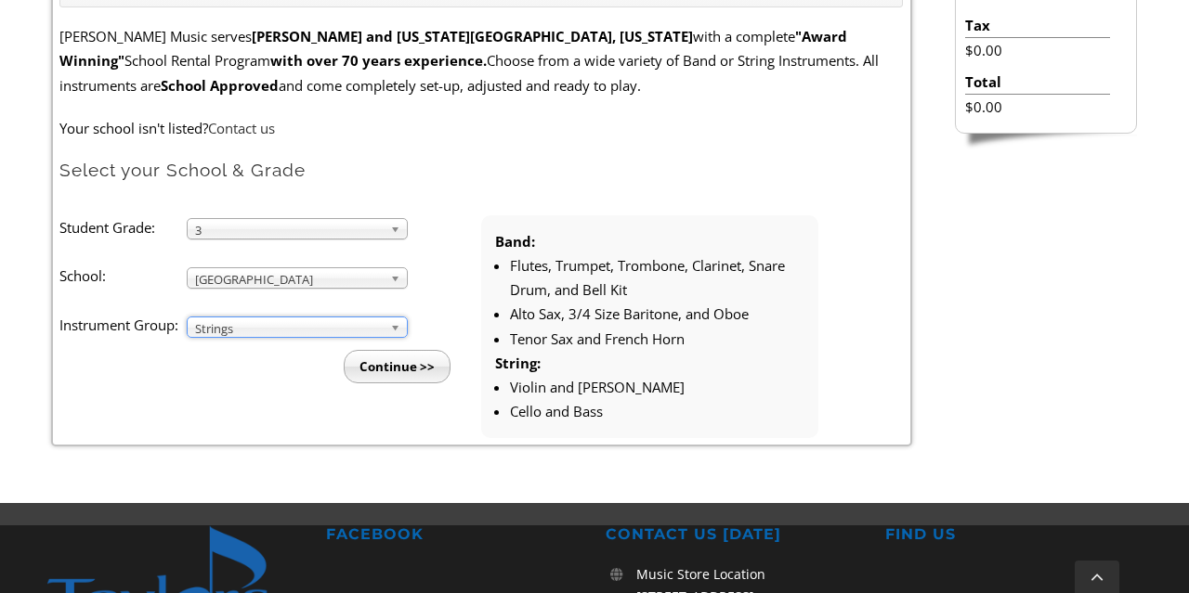
click at [384, 373] on input "Continue >>" at bounding box center [397, 366] width 107 height 33
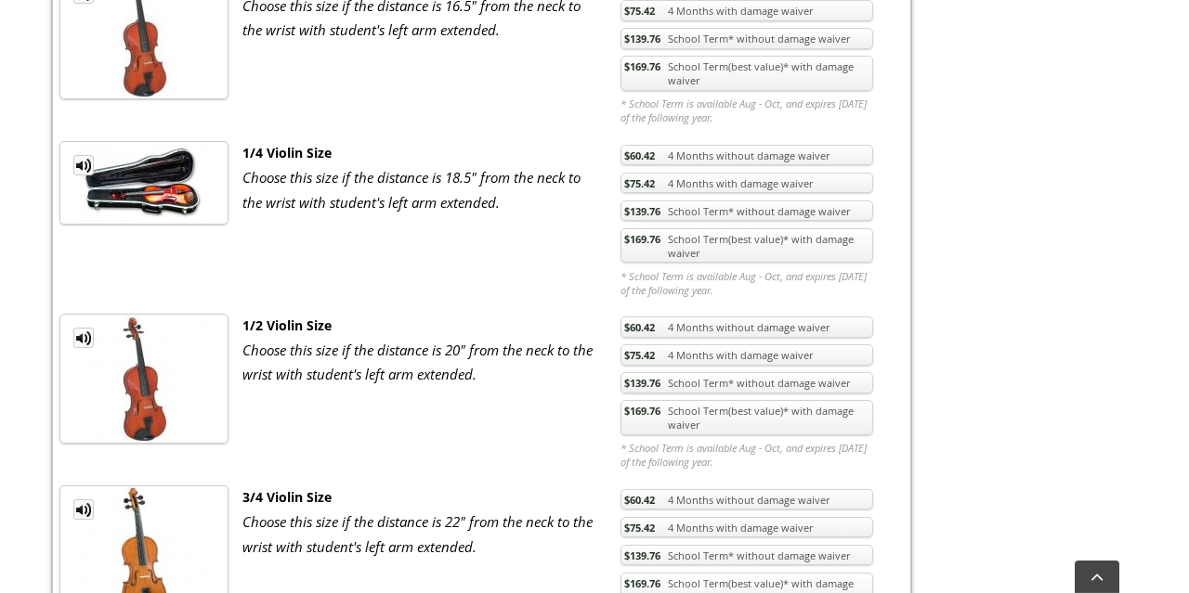
scroll to position [818, 0]
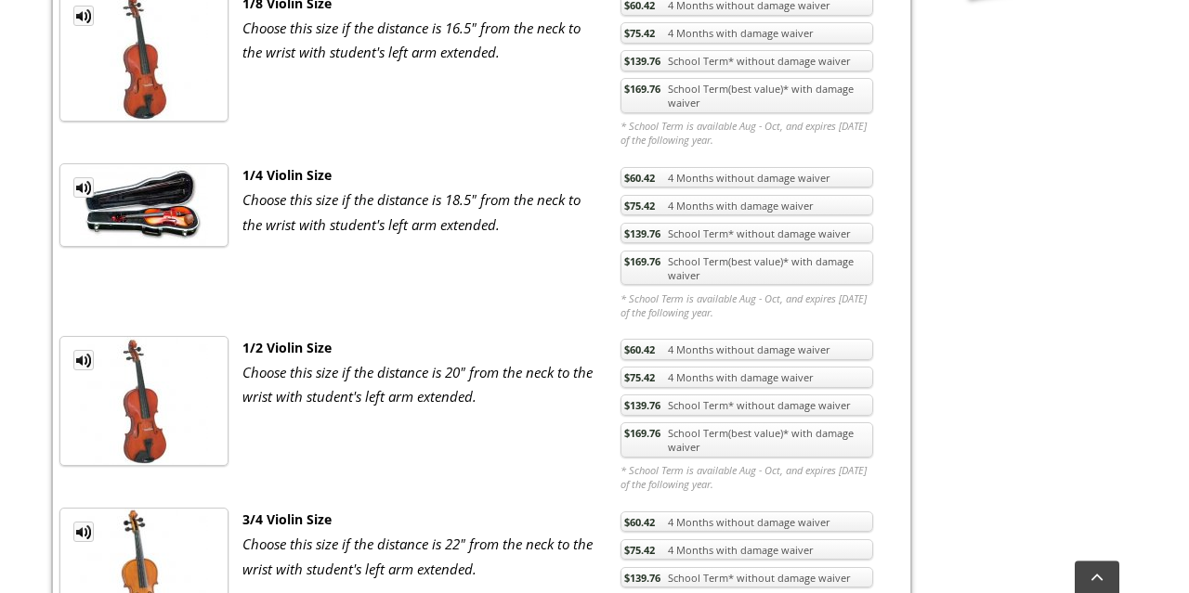
click at [698, 265] on link "$169.76 School Term(best value)* with damage waiver" at bounding box center [746, 268] width 253 height 35
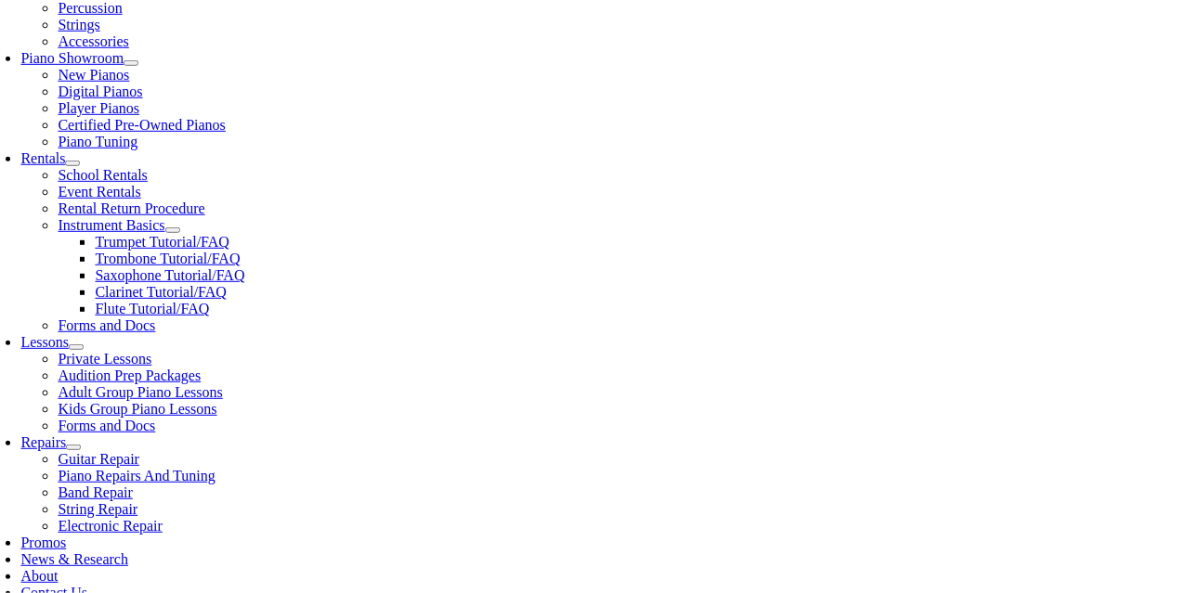
scroll to position [539, 0]
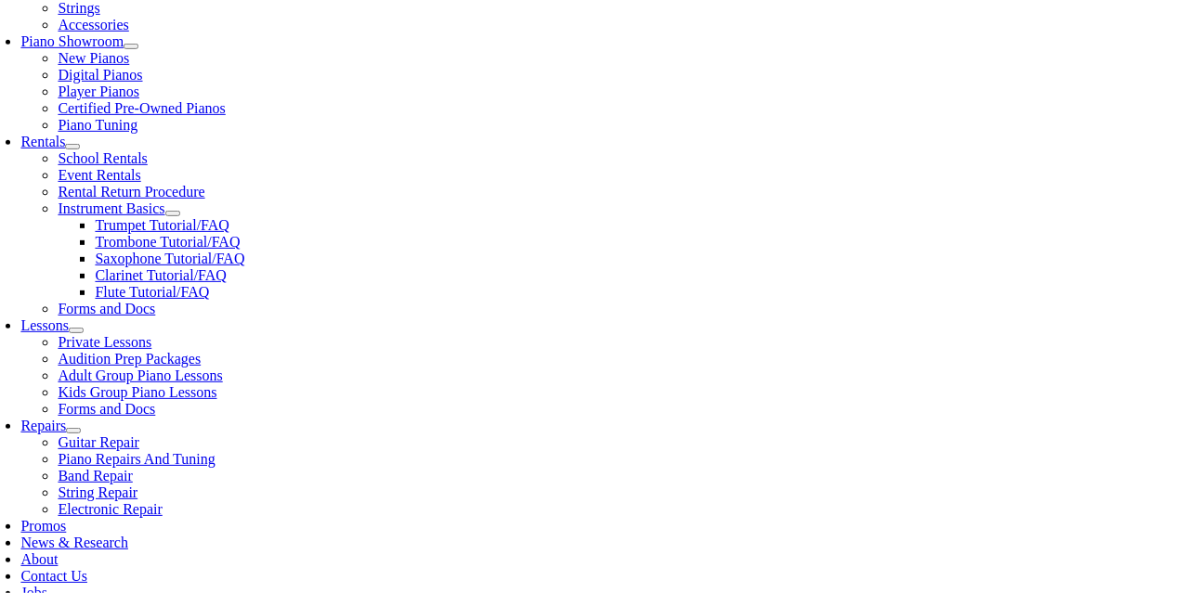
checkbox input"] "true"
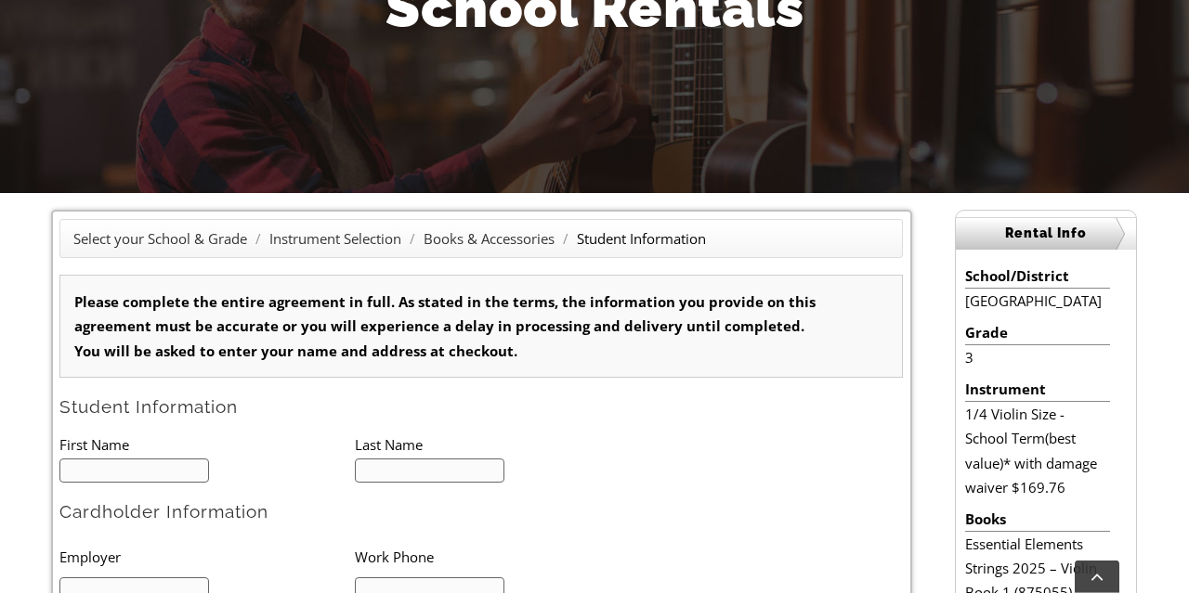
scroll to position [316, 0]
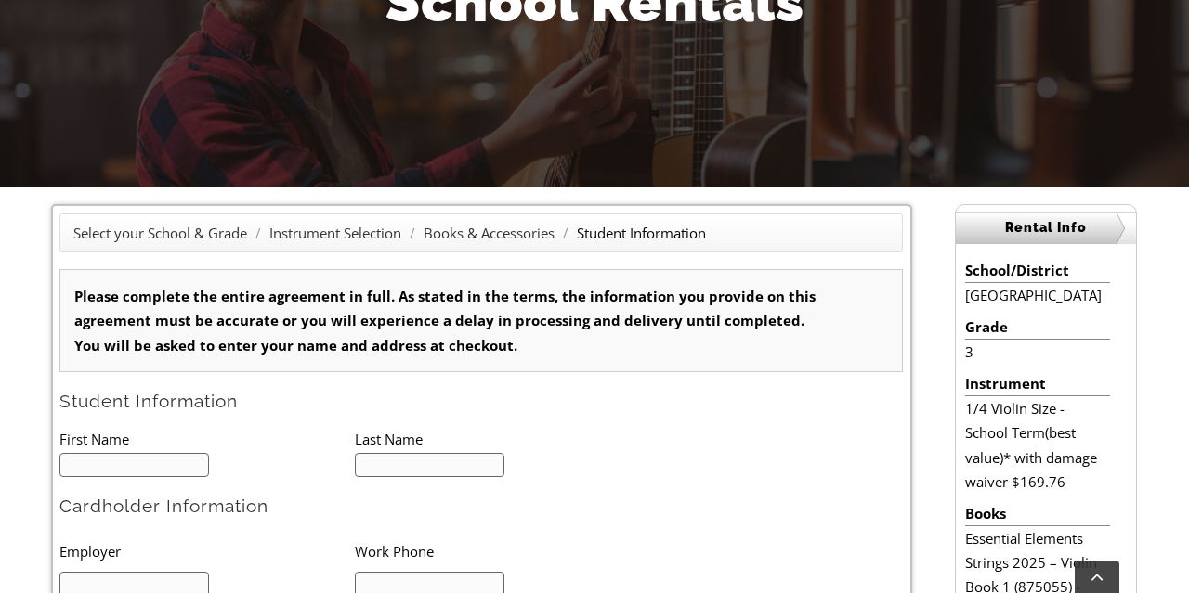
type input "1"
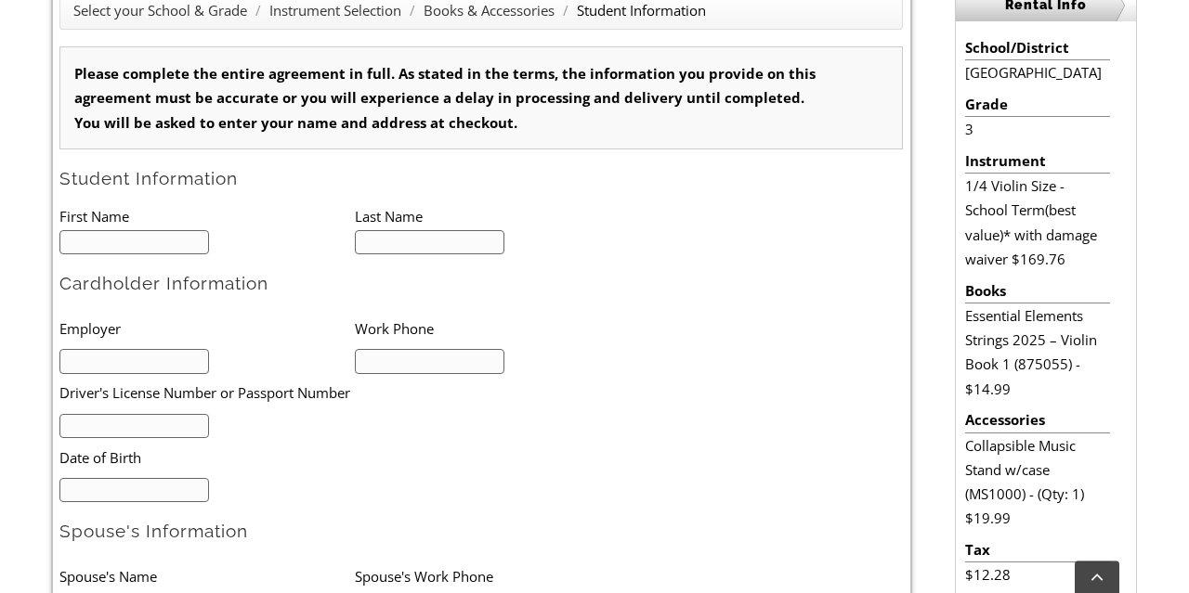
scroll to position [541, 0]
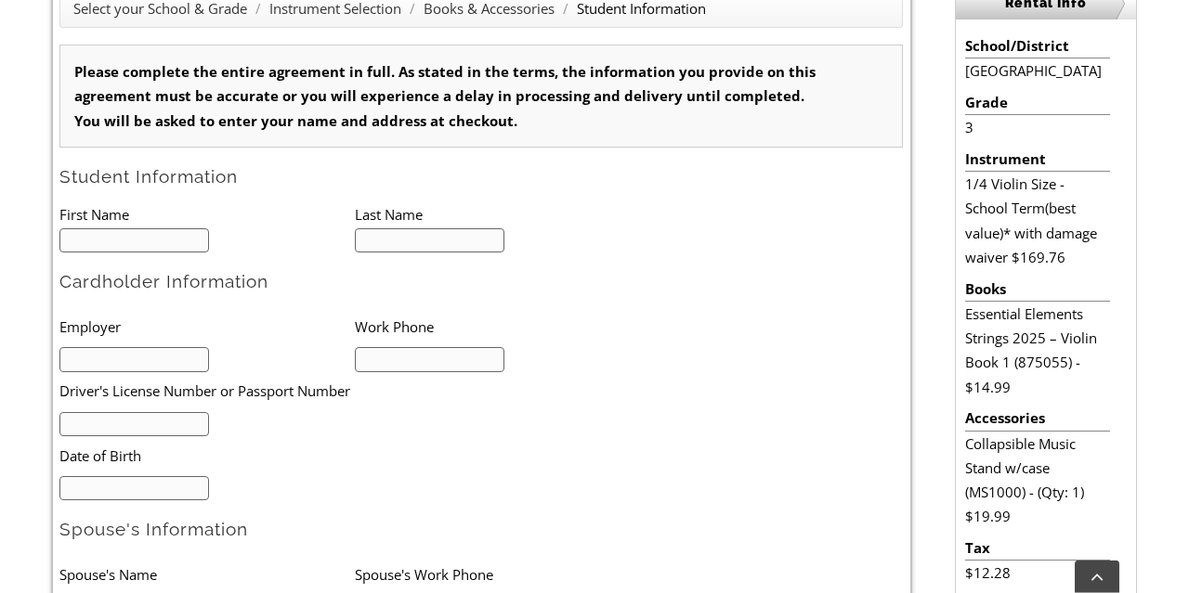
click at [171, 241] on input "text" at bounding box center [134, 240] width 150 height 25
type input "Emma"
type input "Powell"
type input "U of Penn"
type input "610-312-1586"
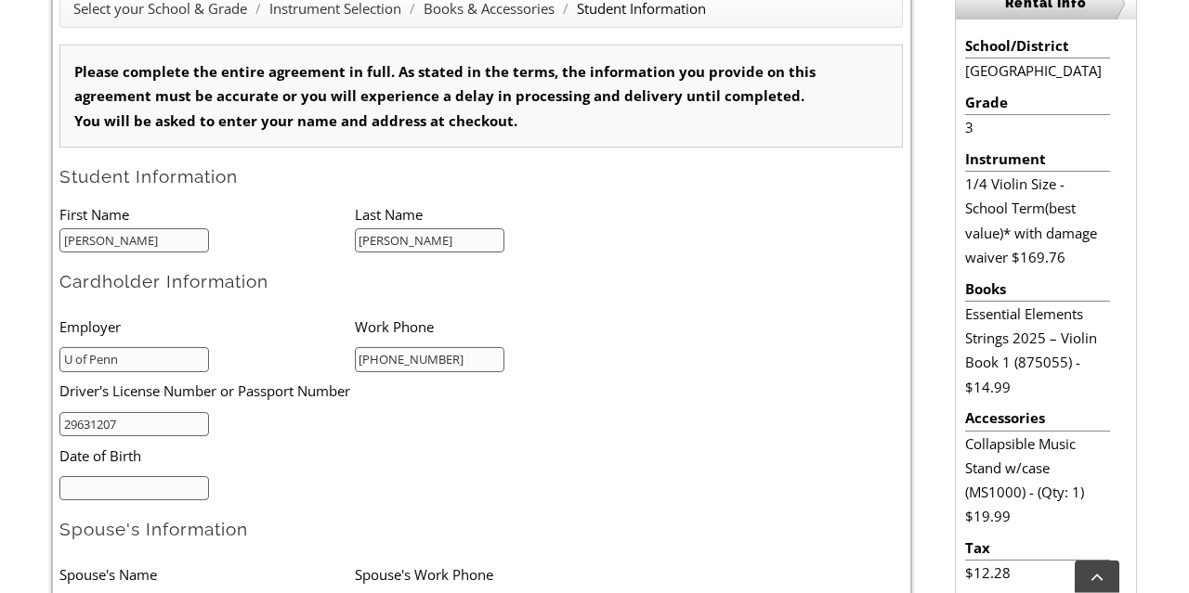
type input "29631207"
type input "03/07/1984"
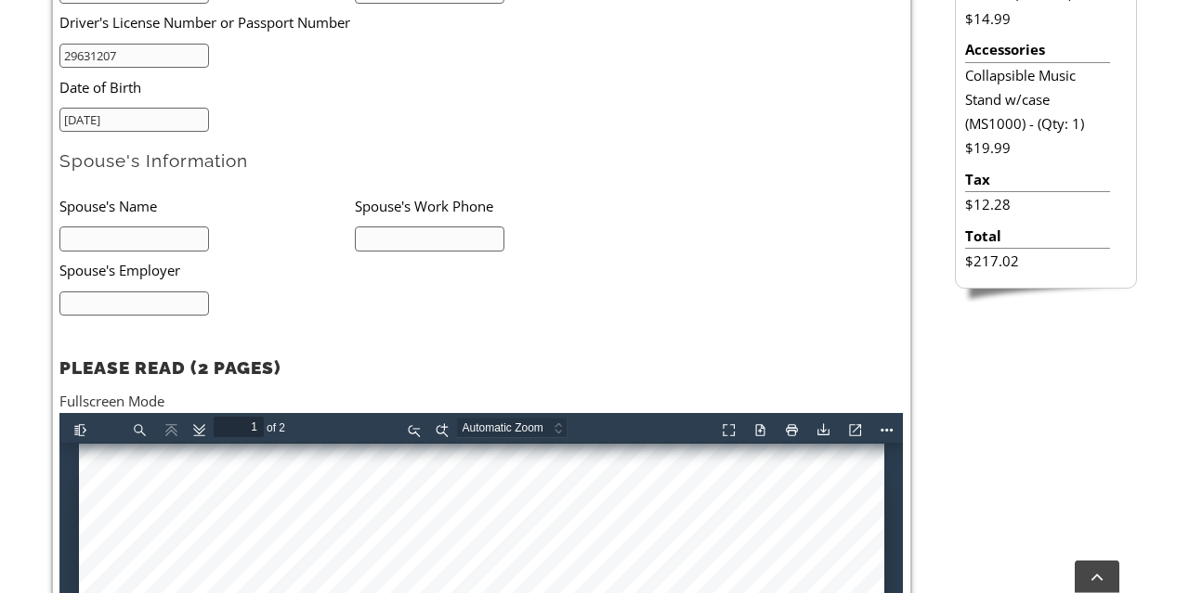
scroll to position [908, 0]
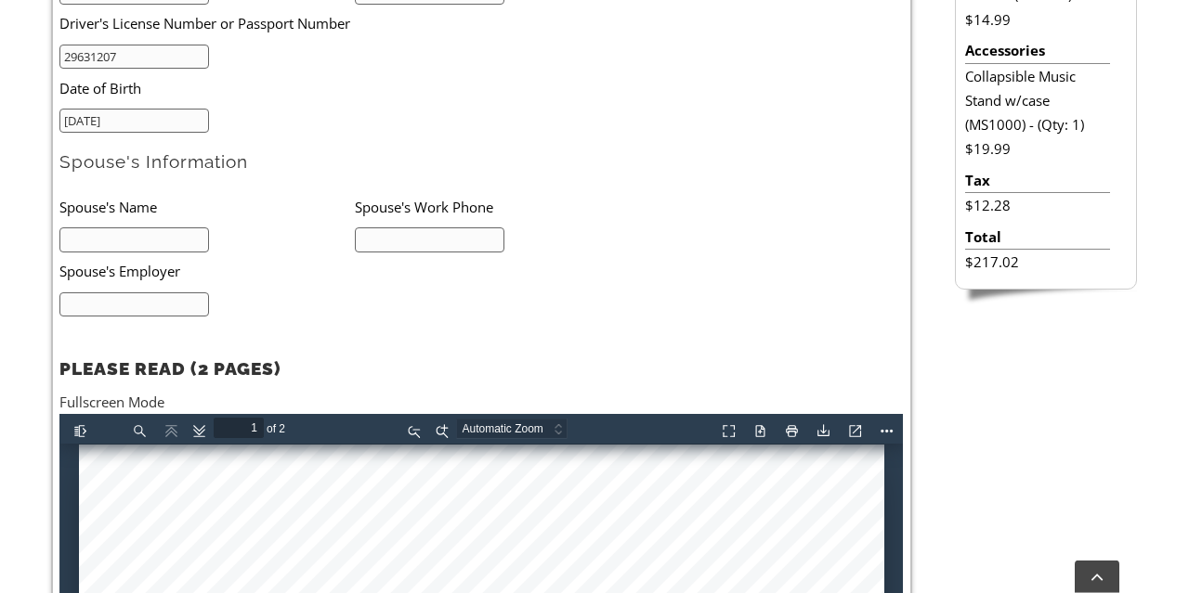
click at [170, 238] on input "text" at bounding box center [134, 240] width 150 height 25
type input "Joe Powell"
type input "610-715-2612"
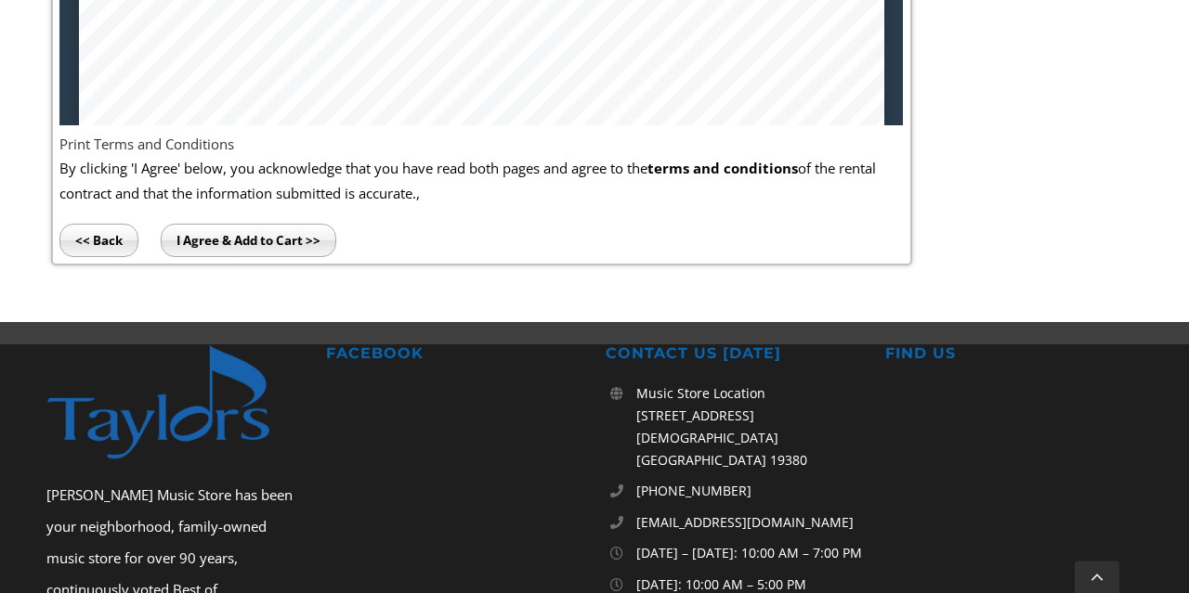
scroll to position [1427, 0]
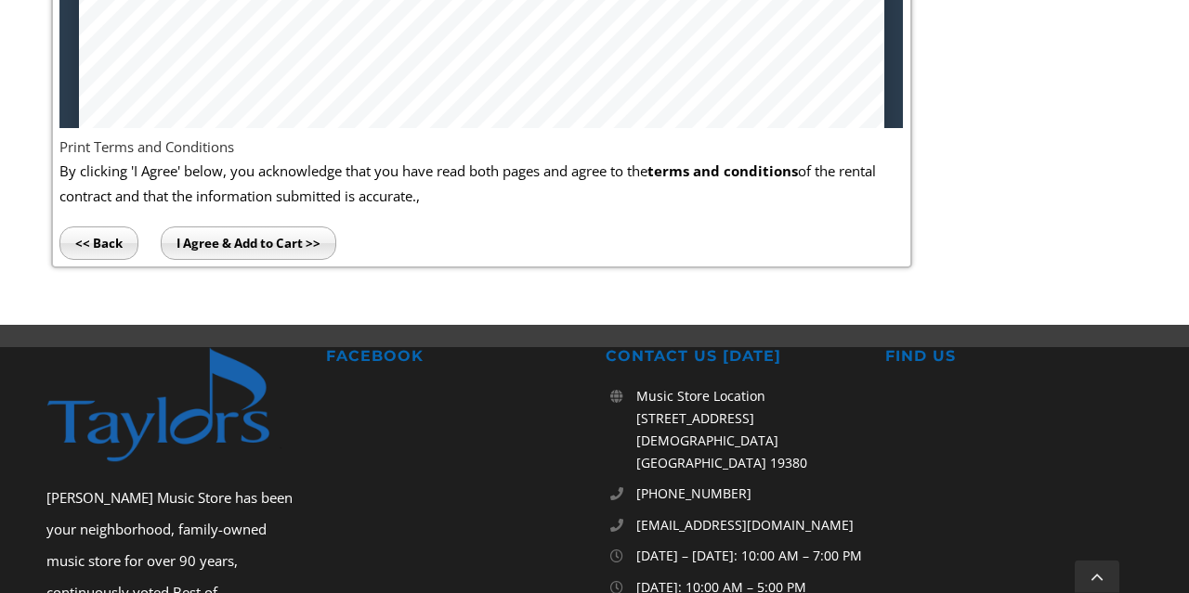
type input "Deloitte"
click at [233, 247] on input "I Agree & Add to Cart >>" at bounding box center [249, 243] width 176 height 33
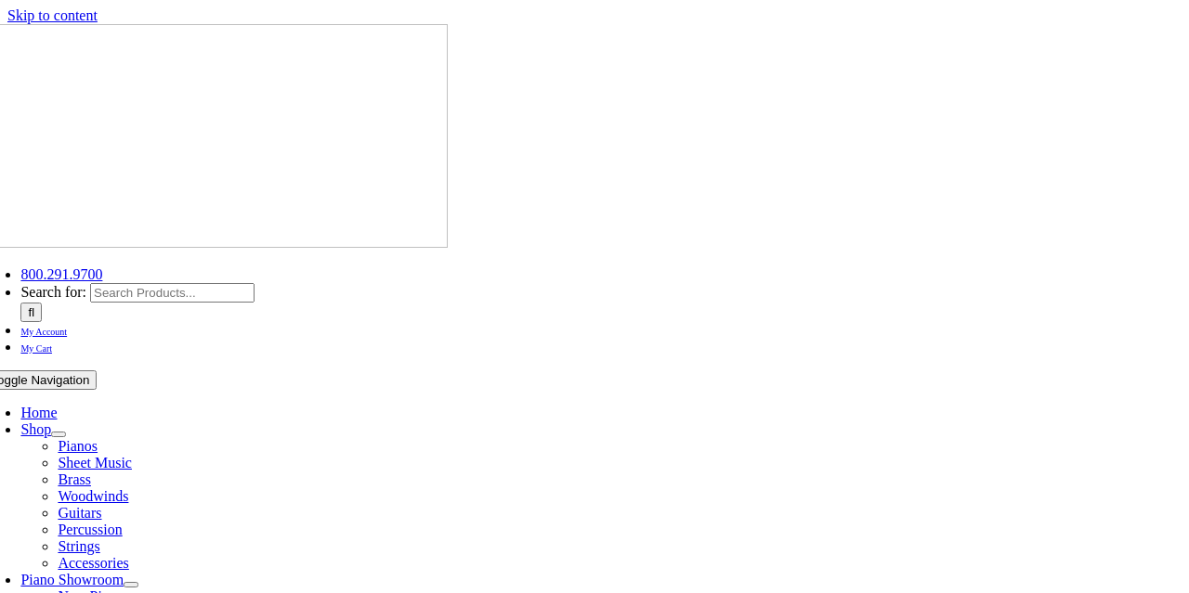
select select "PA"
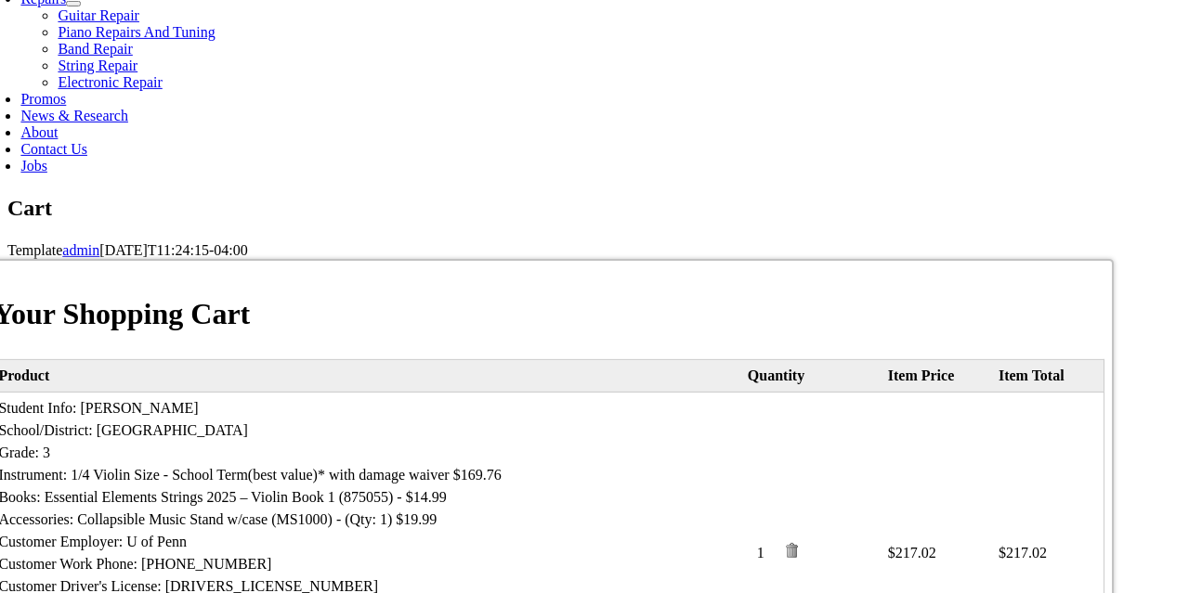
scroll to position [973, 0]
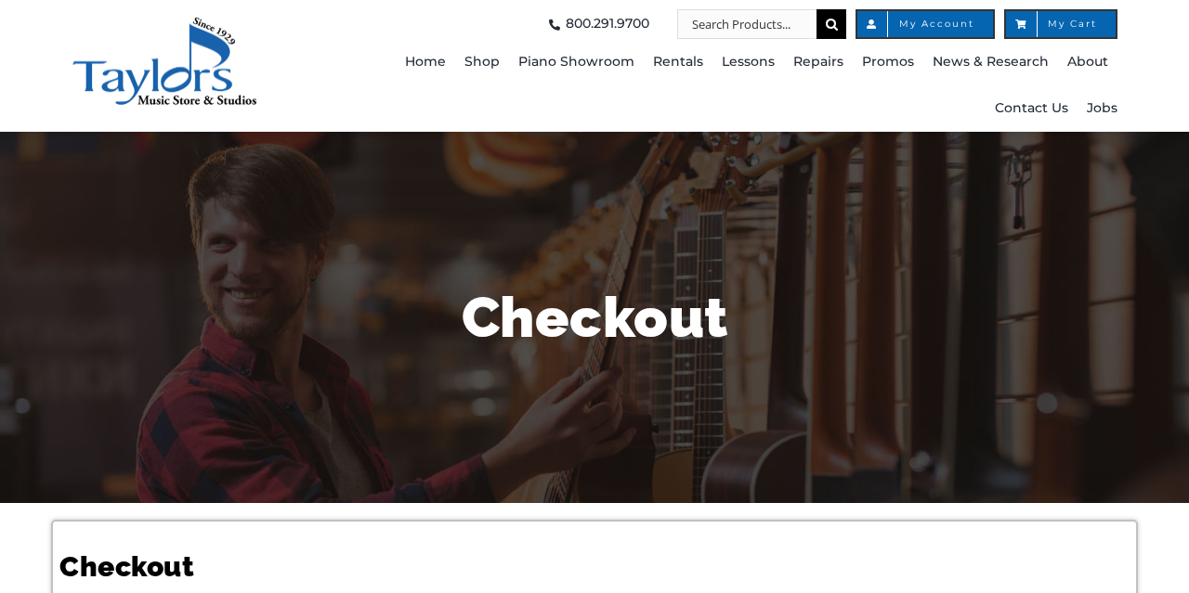
select select
click at [1060, 27] on span "My Cart" at bounding box center [1060, 24] width 72 height 9
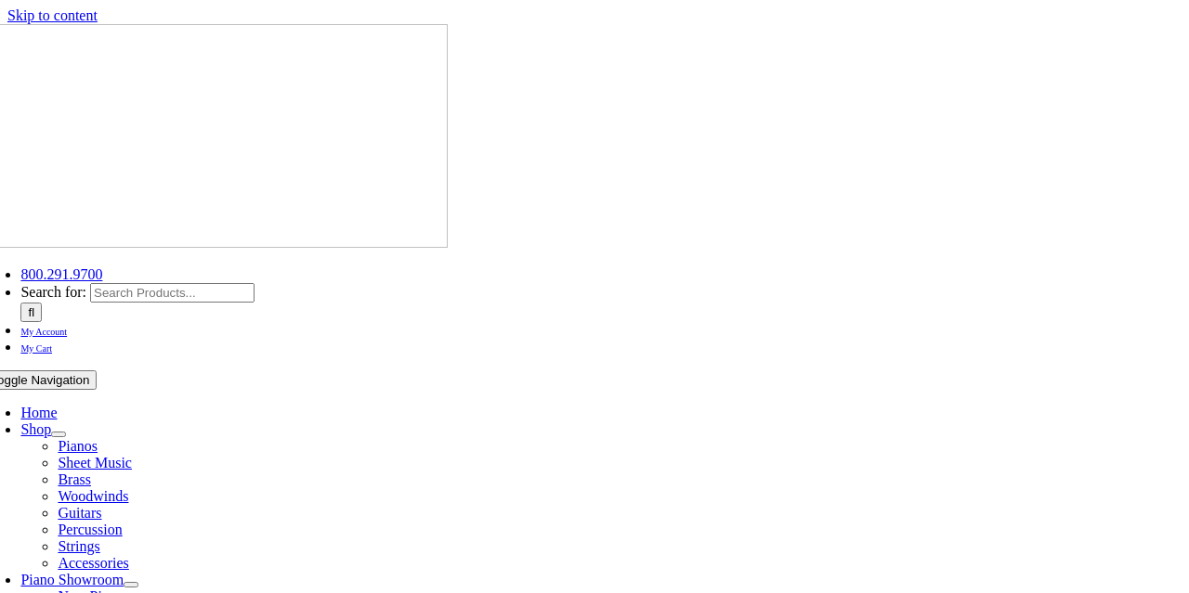
select select "PA"
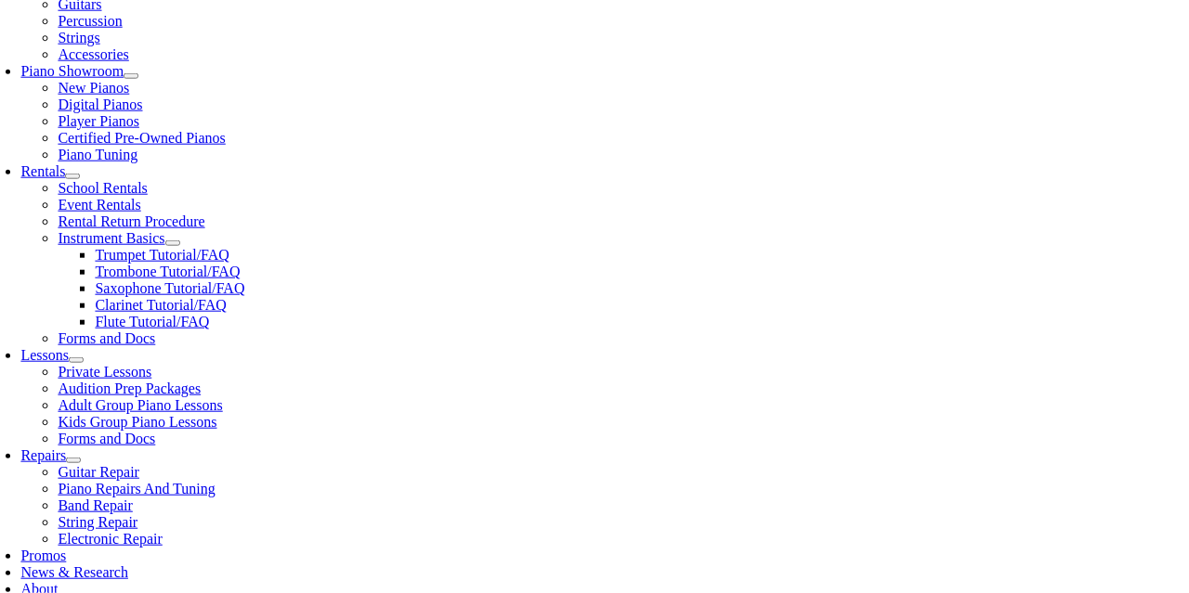
scroll to position [518, 0]
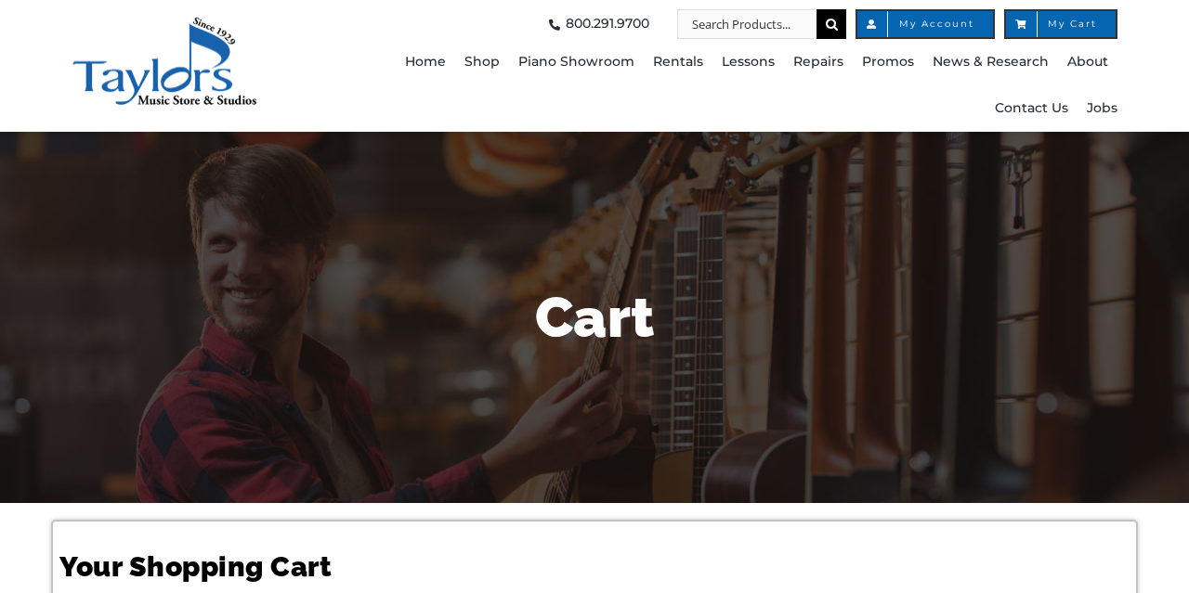
select select "PA"
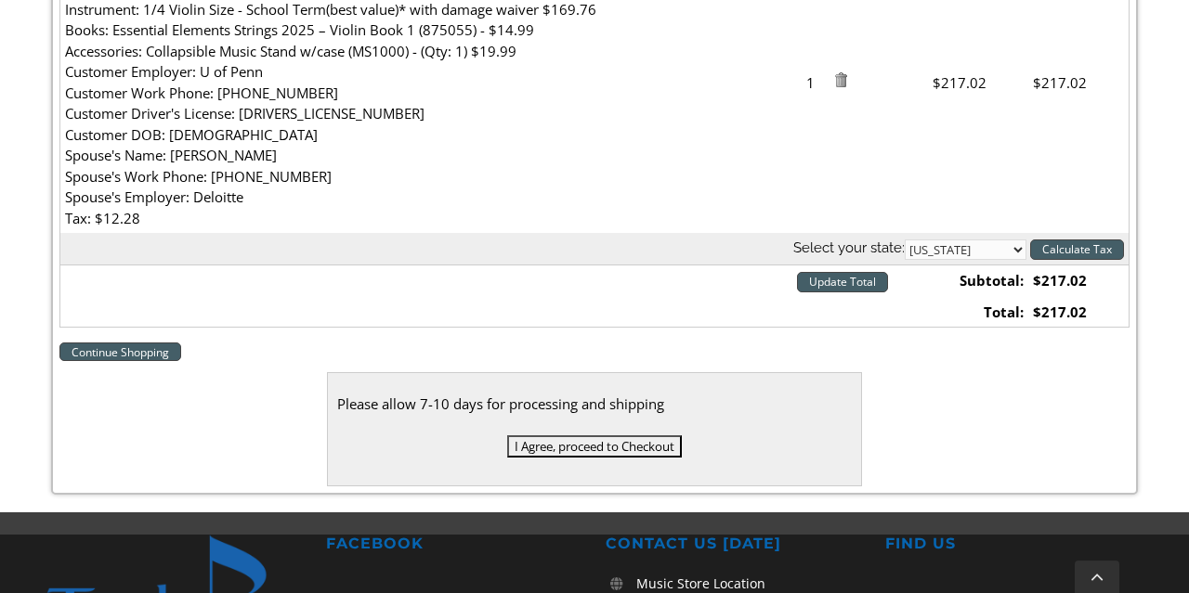
scroll to position [743, 0]
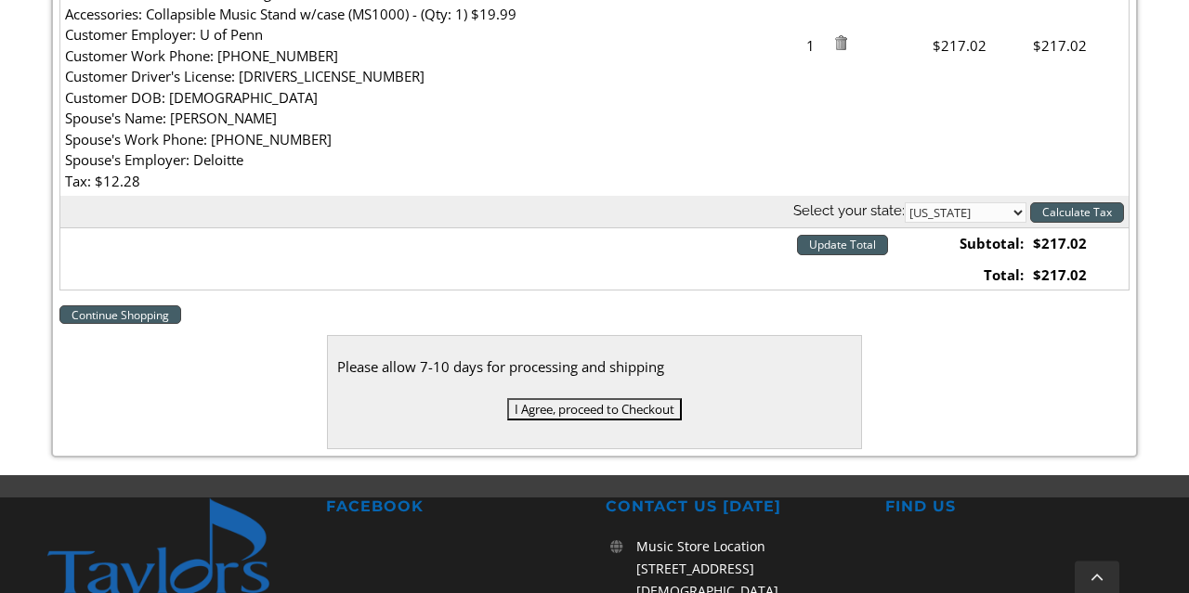
click at [576, 412] on input "I Agree, proceed to Checkout" at bounding box center [594, 409] width 175 height 22
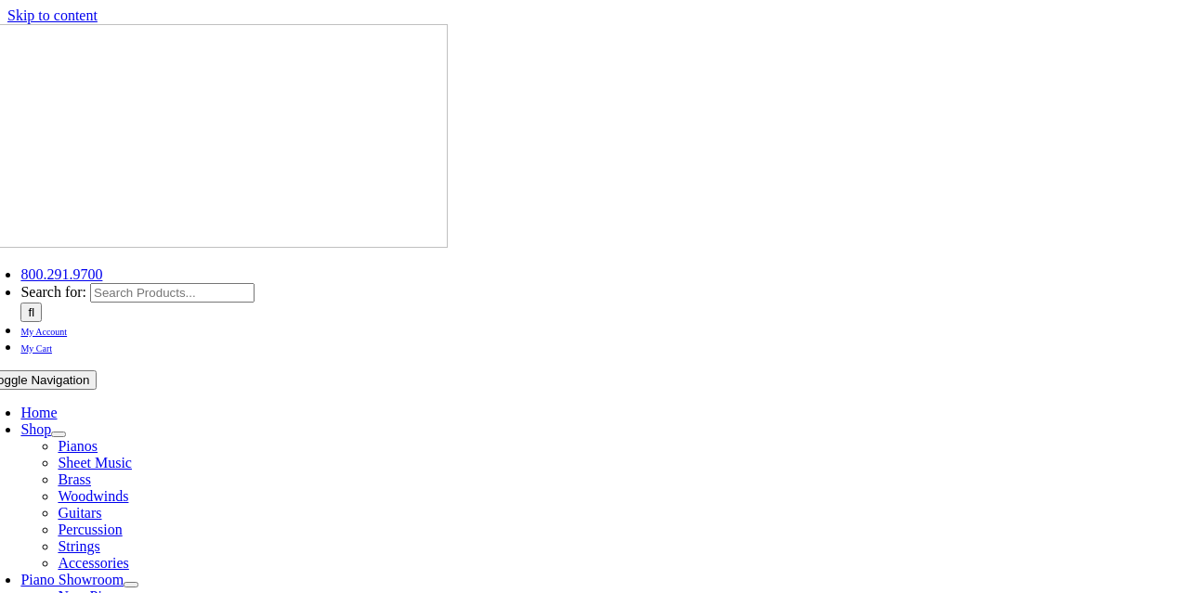
select select
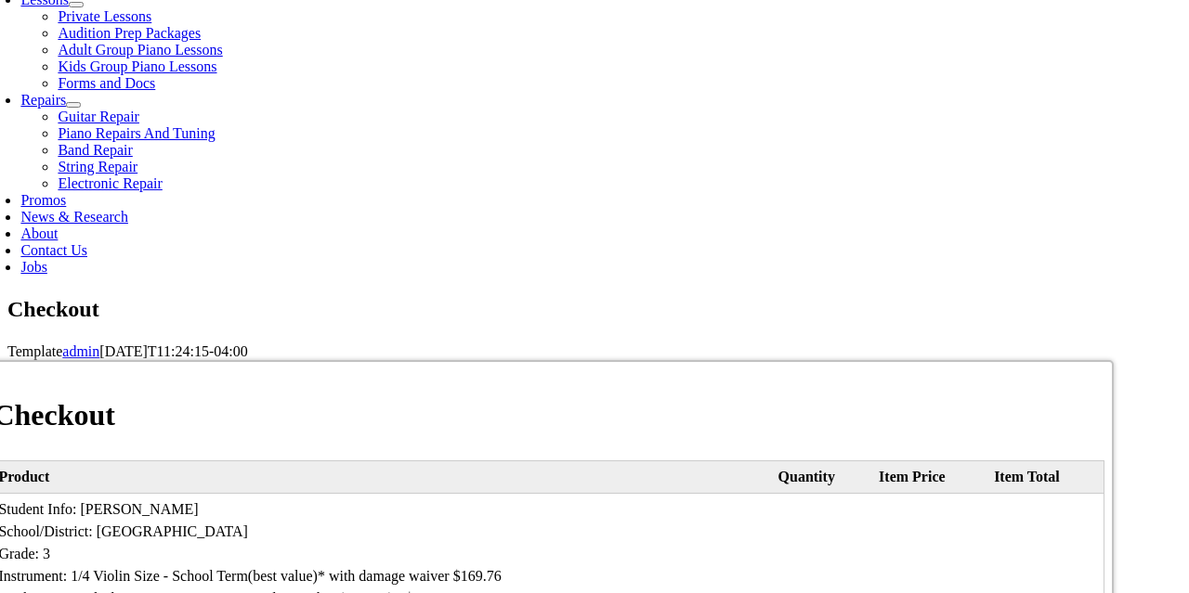
scroll to position [880, 0]
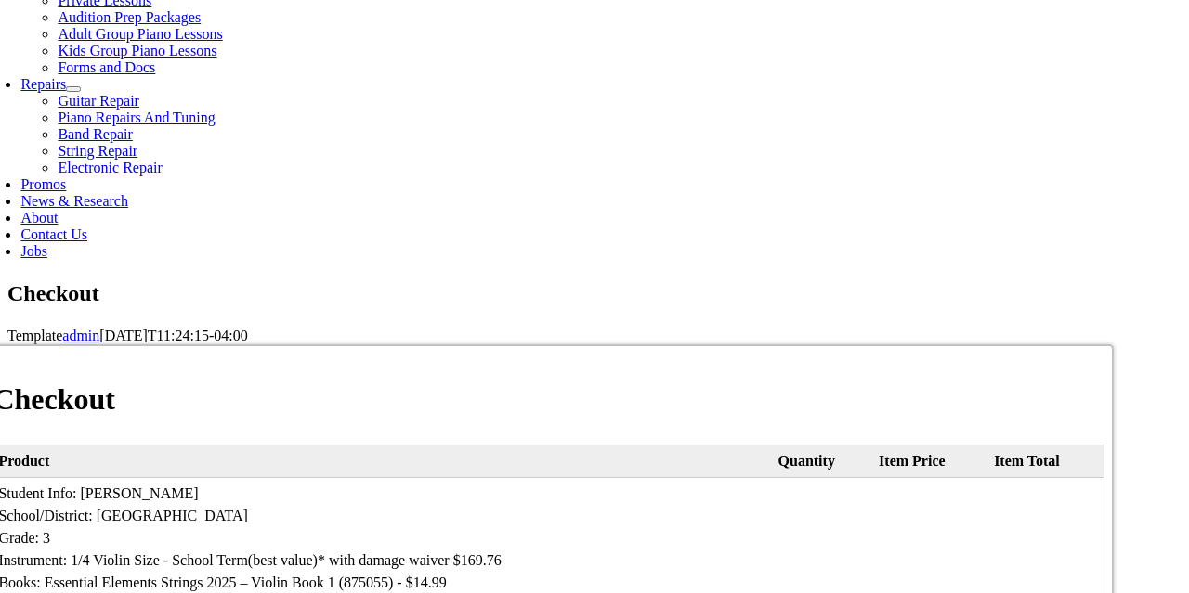
type input "[PERSON_NAME]"
type input "[STREET_ADDRESS]"
type input "[GEOGRAPHIC_DATA][PERSON_NAME]"
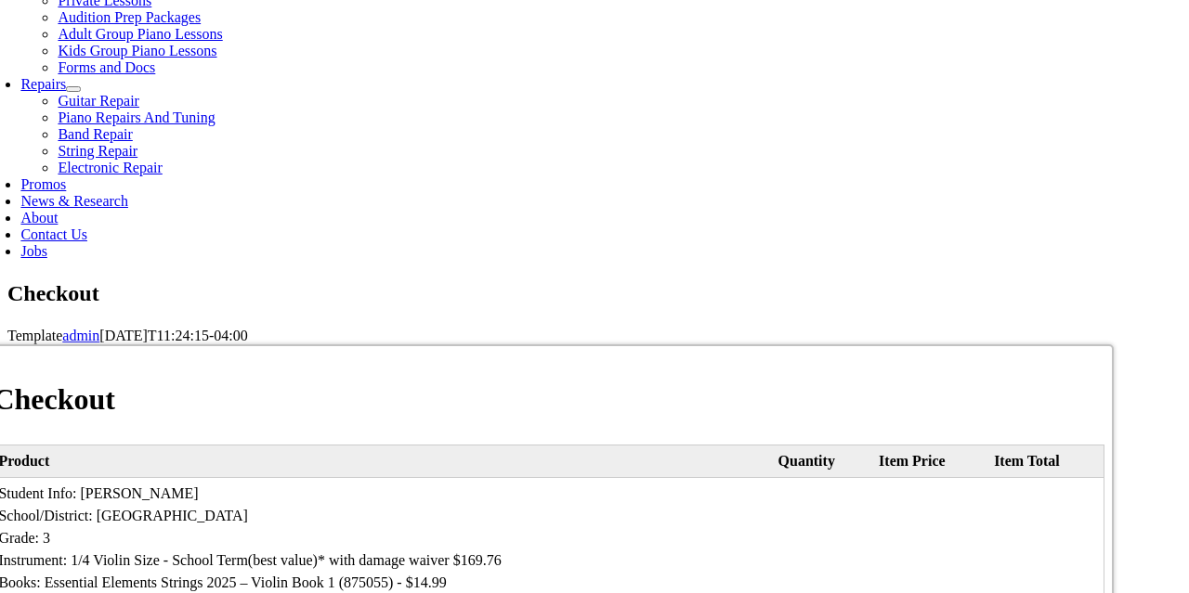
select select "PA"
type input "19382"
select select "visa"
click option "Visa" at bounding box center [0, 0] width 0 height 0
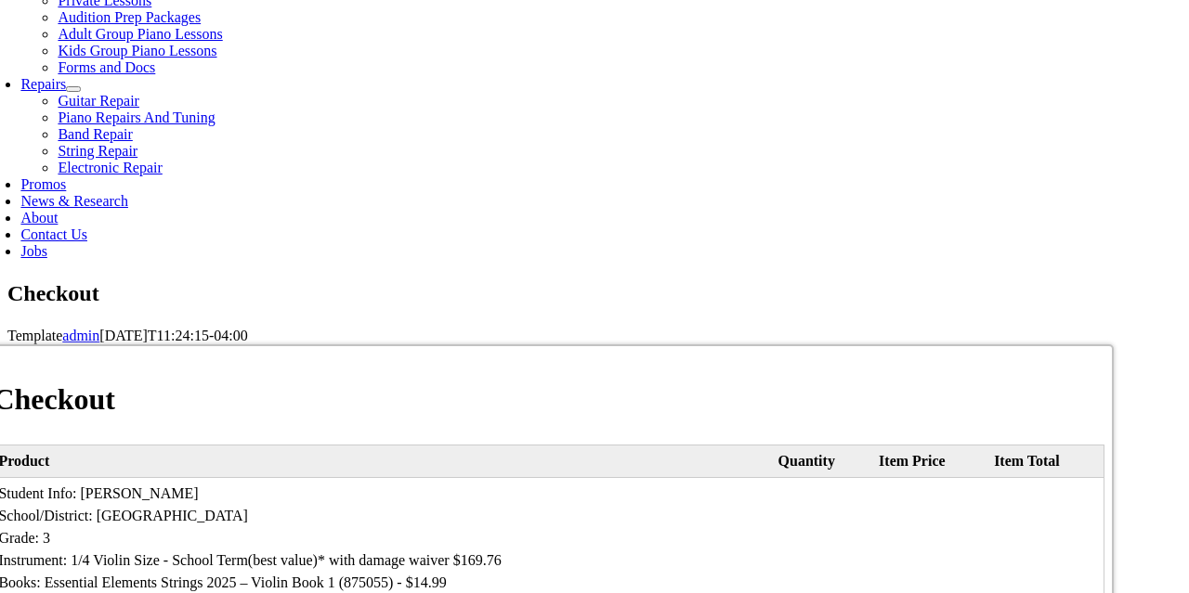
type input "4"
select select "02"
click option "02" at bounding box center [0, 0] width 0 height 0
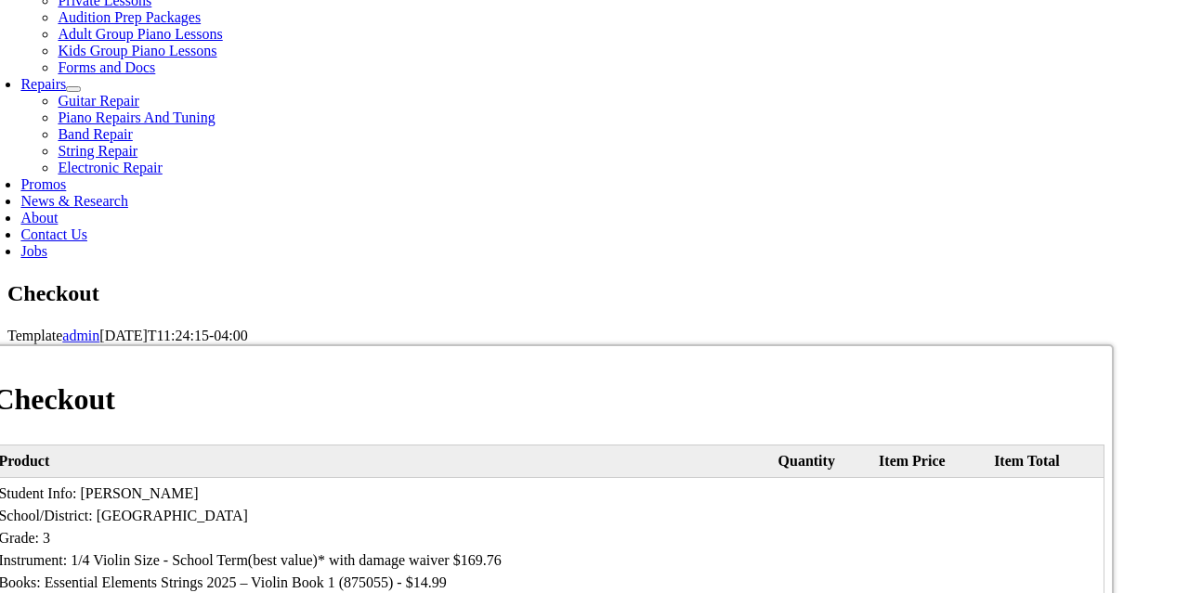
select select "2029"
click option "2029" at bounding box center [0, 0] width 0 height 0
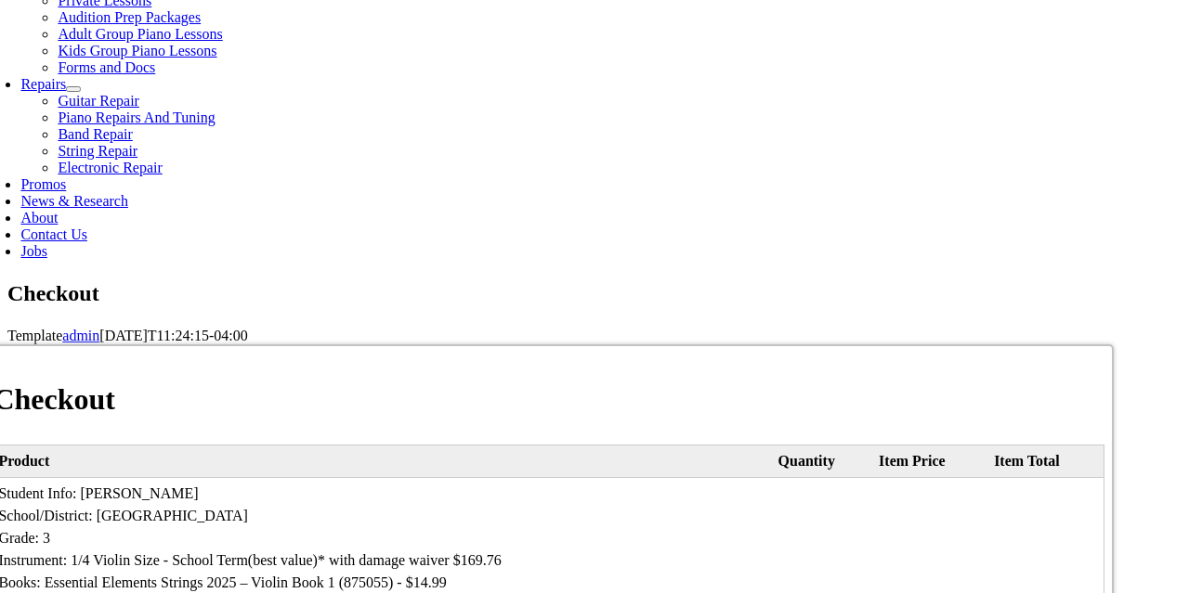
type input "434"
type input "[PHONE_NUMBER]"
type input "[EMAIL_ADDRESS][DOMAIN_NAME]"
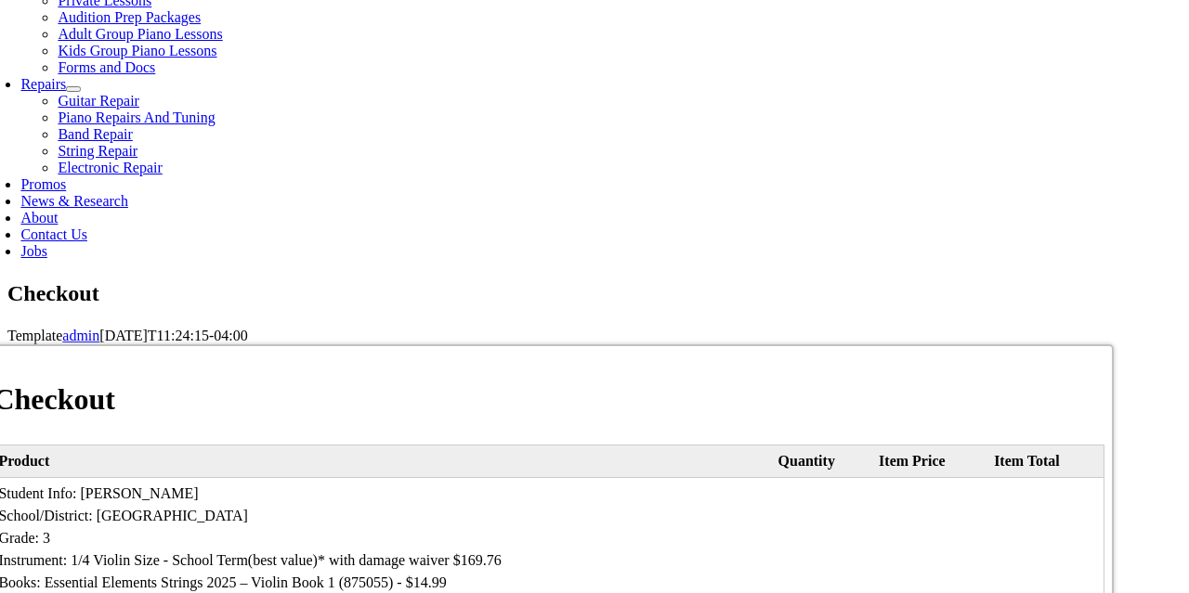
type input "[CREDIT_CARD_NUMBER]"
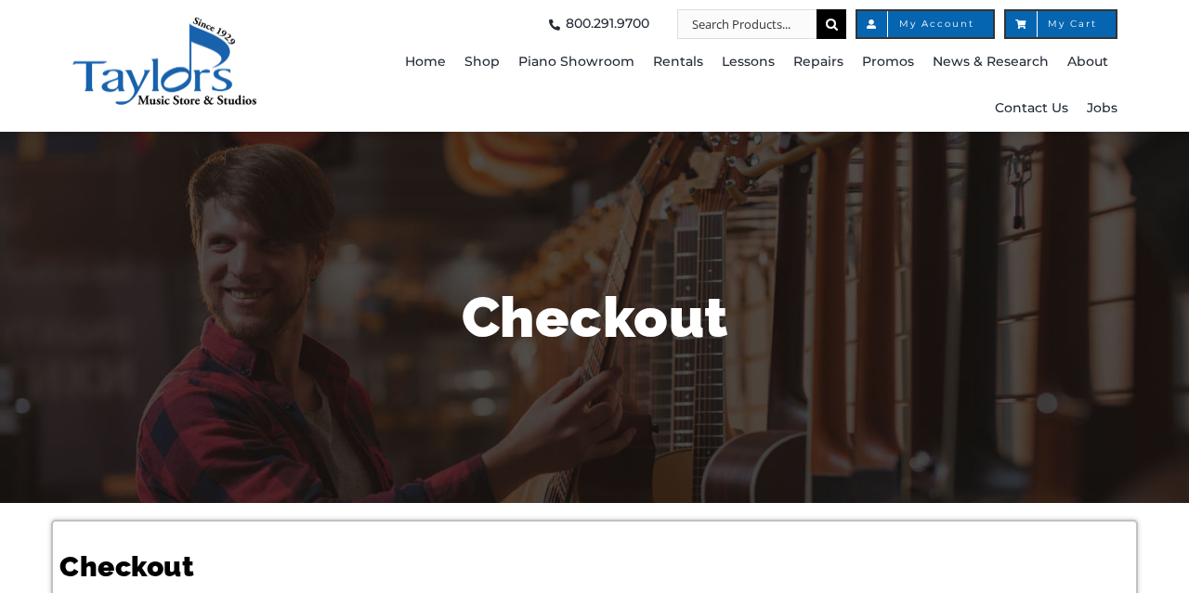
select select "PA"
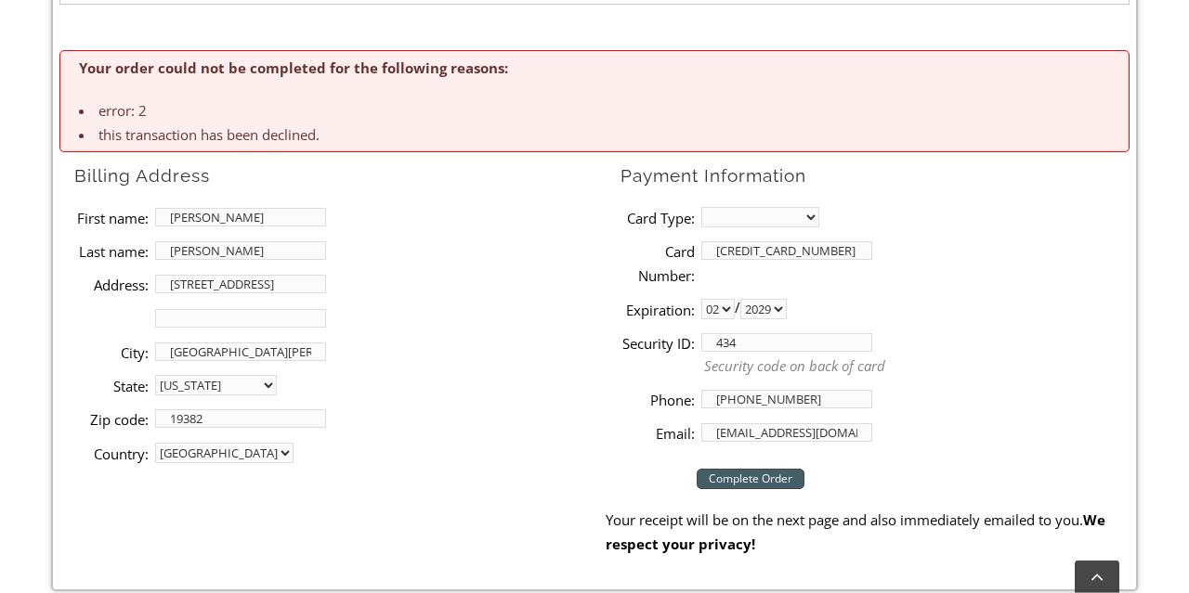
scroll to position [1010, 0]
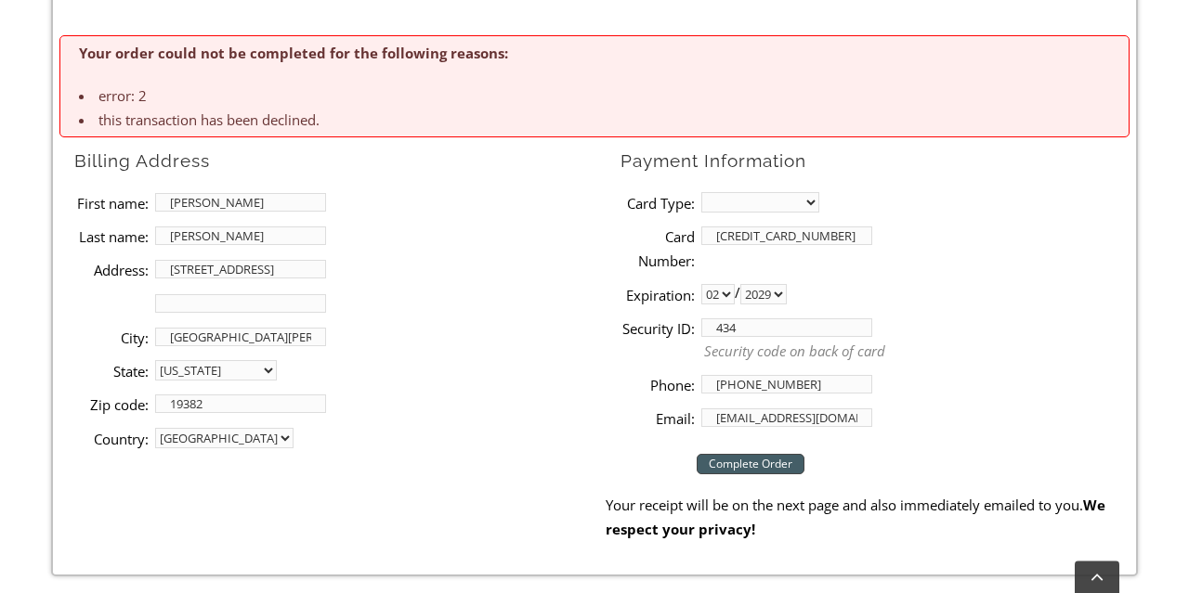
click at [701, 192] on select "MasterCard Visa American Express Discover" at bounding box center [760, 202] width 118 height 20
select select "mastercard"
click option "MasterCard" at bounding box center [0, 0] width 0 height 0
click at [741, 232] on input "[CREDIT_CARD_NUMBER]" at bounding box center [786, 236] width 171 height 19
click at [740, 292] on li "Expiration: 01 02 03 04 05 06 07 08 09 10 11 12 / 2025 2026 2027 2028 2029 2030…" at bounding box center [874, 294] width 509 height 33
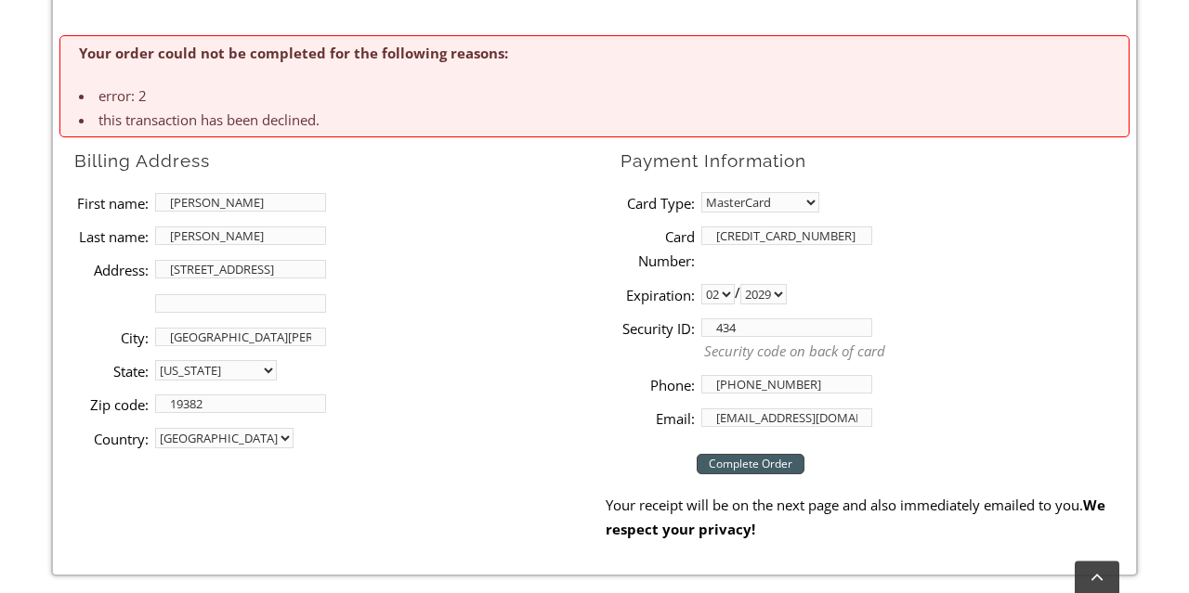
click at [701, 284] on select "01 02 03 04 05 06 07 08 09 10 11 12" at bounding box center [717, 294] width 33 height 20
select select "01"
click option "01" at bounding box center [0, 0] width 0 height 0
click at [740, 284] on select "2025 2026 2027 2028 2029 2030 2031 2032 2033 2034 2035 2036 2037" at bounding box center [763, 294] width 46 height 20
select select "2027"
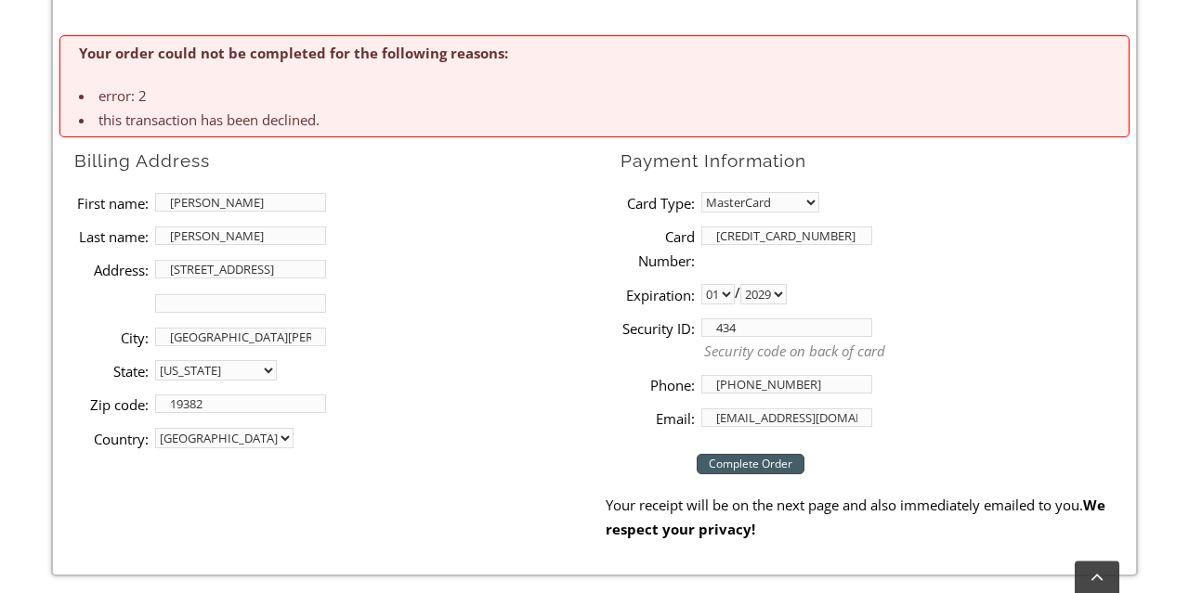
click option "2027" at bounding box center [0, 0] width 0 height 0
click at [761, 341] on p "Security code on back of card" at bounding box center [916, 351] width 425 height 21
click at [753, 334] on input "434" at bounding box center [786, 328] width 171 height 19
drag, startPoint x: 751, startPoint y: 332, endPoint x: 618, endPoint y: 299, distance: 137.9
click at [701, 319] on input "434" at bounding box center [786, 328] width 171 height 19
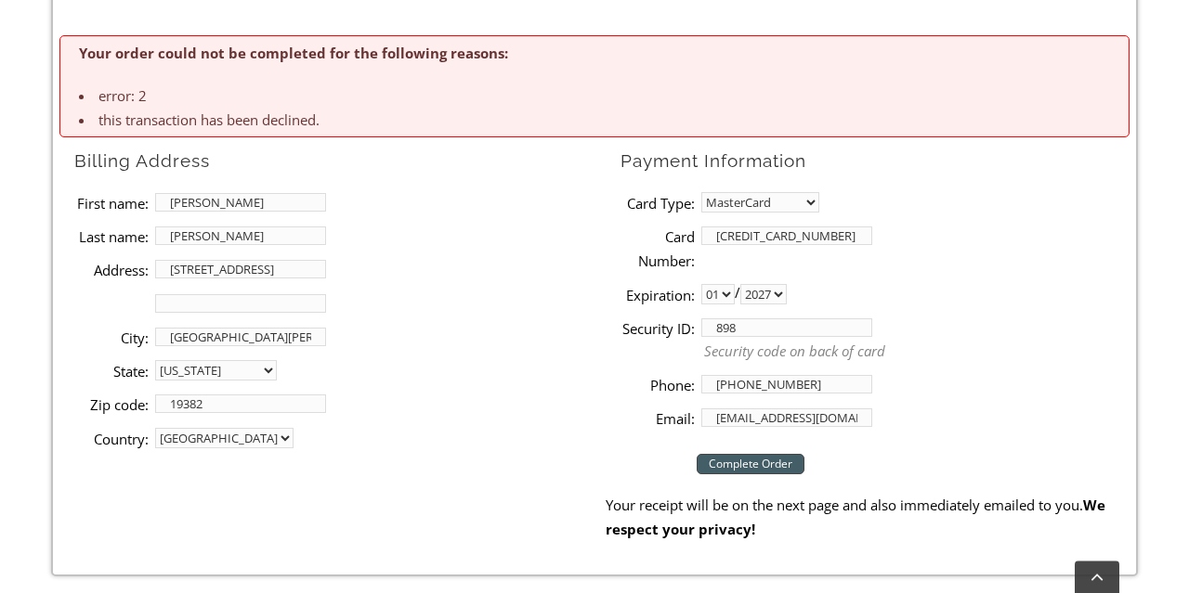
type input "898"
click at [744, 463] on input "Complete Order" at bounding box center [751, 464] width 108 height 20
